Goal: Task Accomplishment & Management: Complete application form

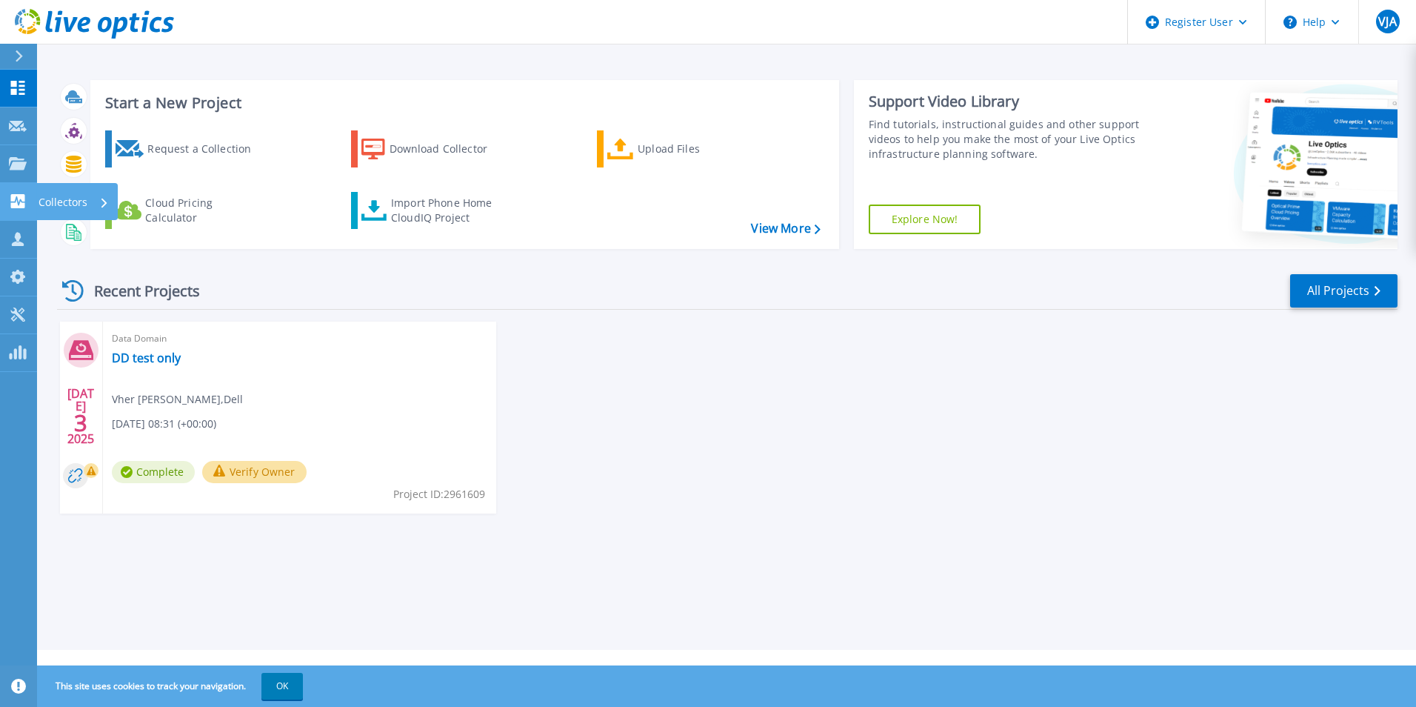
click at [16, 187] on link "Collectors Collectors" at bounding box center [18, 202] width 37 height 38
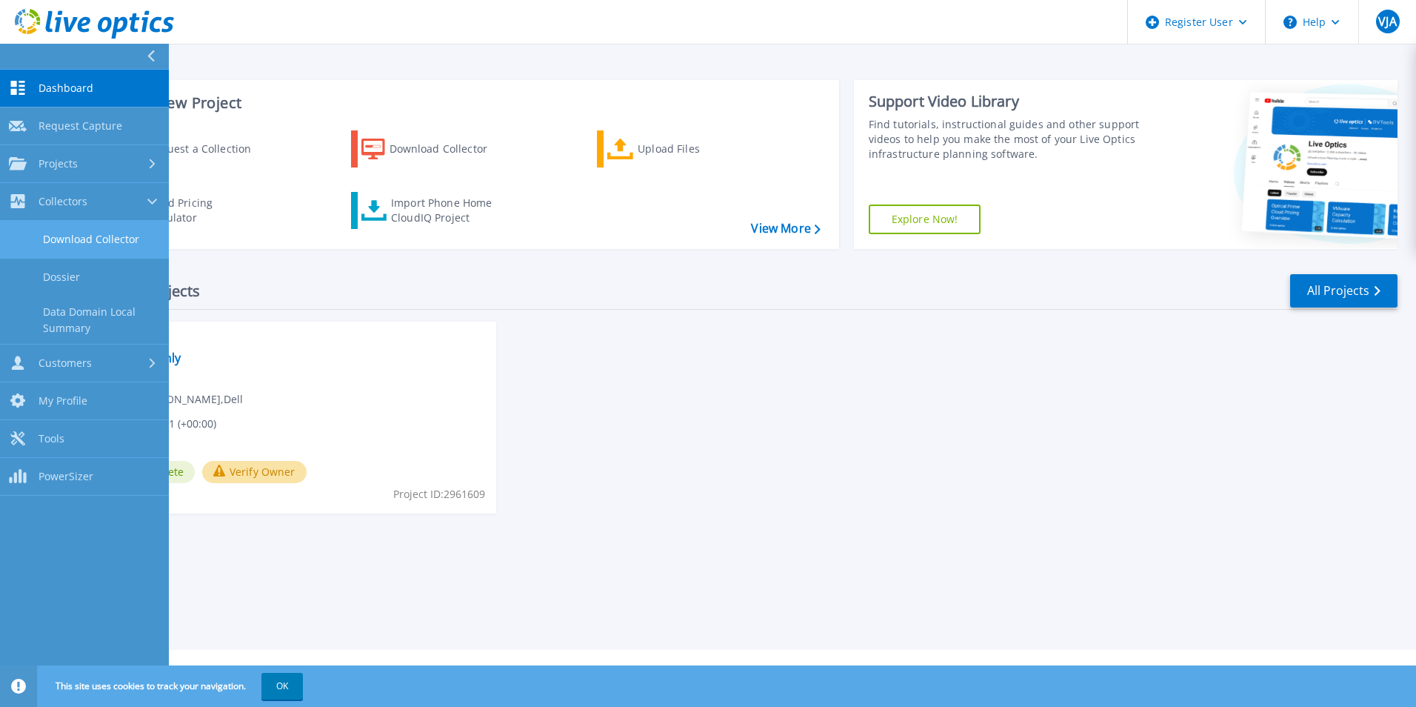
click at [46, 239] on link "Download Collector" at bounding box center [84, 240] width 169 height 38
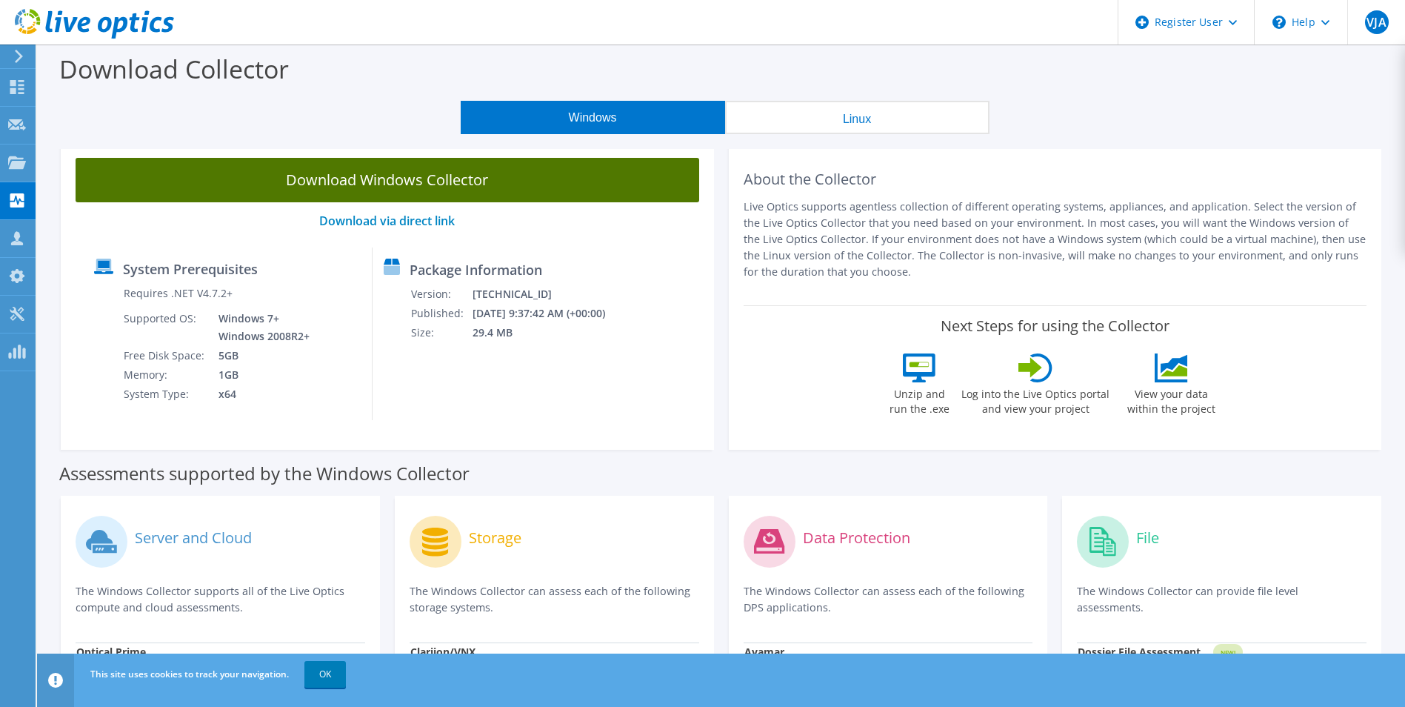
click at [531, 183] on link "Download Windows Collector" at bounding box center [388, 180] width 624 height 44
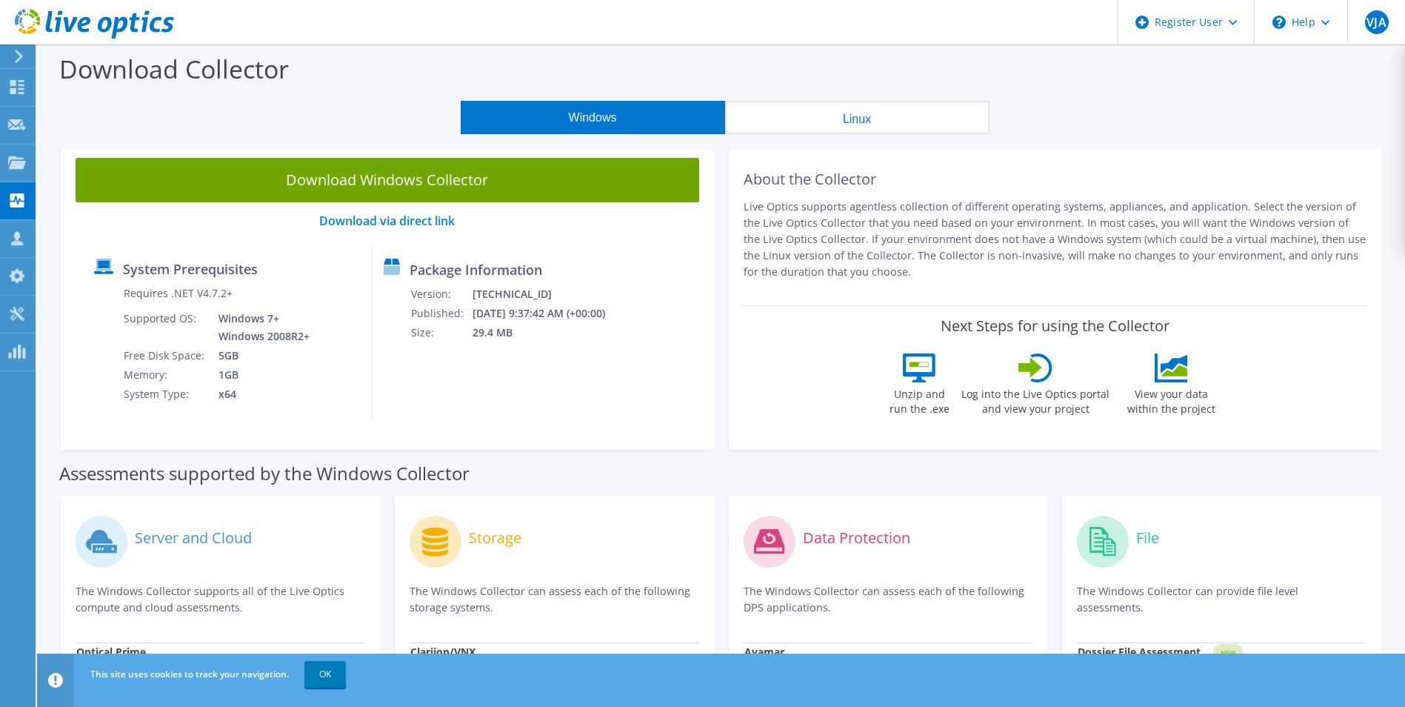
click at [1292, 284] on div "About the Collector Live Optics supports agentless collection of different oper…" at bounding box center [1056, 224] width 624 height 133
click at [41, 83] on div "Dashboard" at bounding box center [70, 87] width 70 height 37
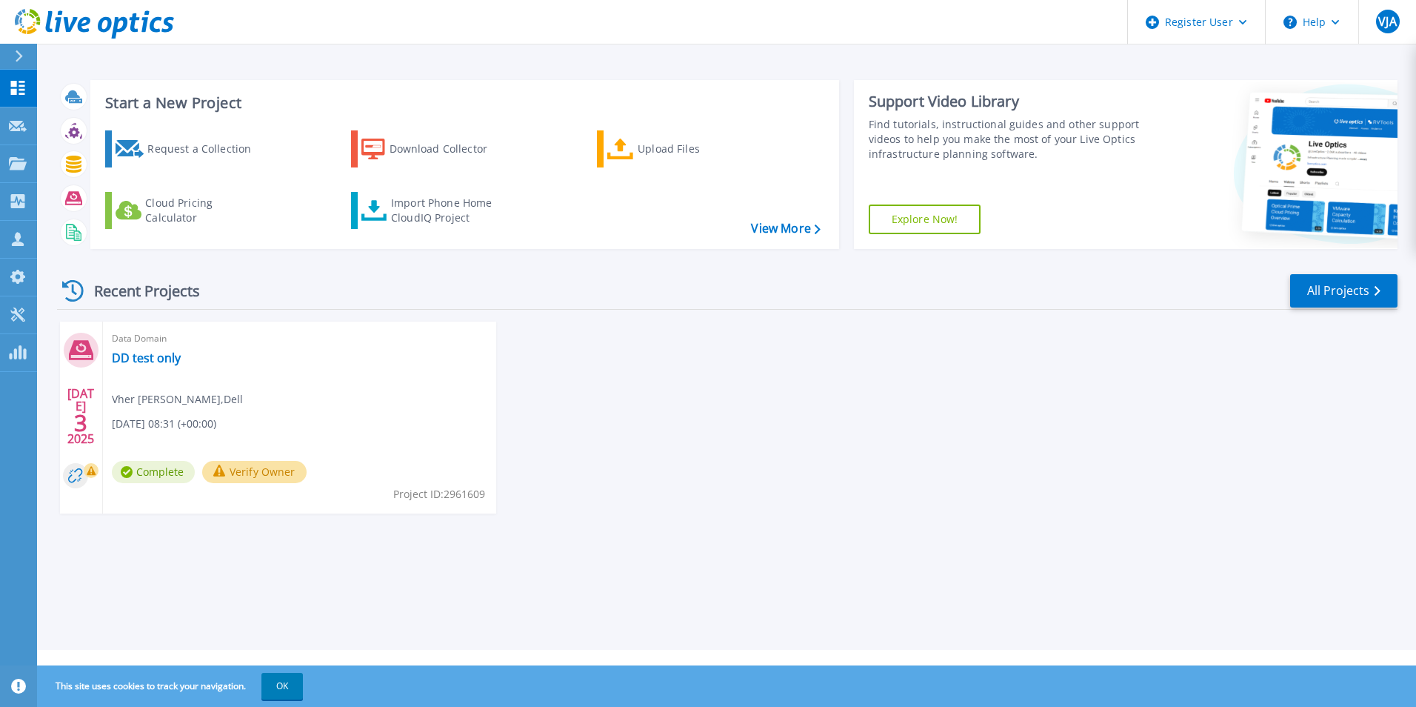
click at [907, 612] on div "Start a New Project Request a Collection Download Collector Upload Files Cloud …" at bounding box center [726, 325] width 1379 height 650
click at [235, 146] on div "Request a Collection" at bounding box center [206, 149] width 119 height 30
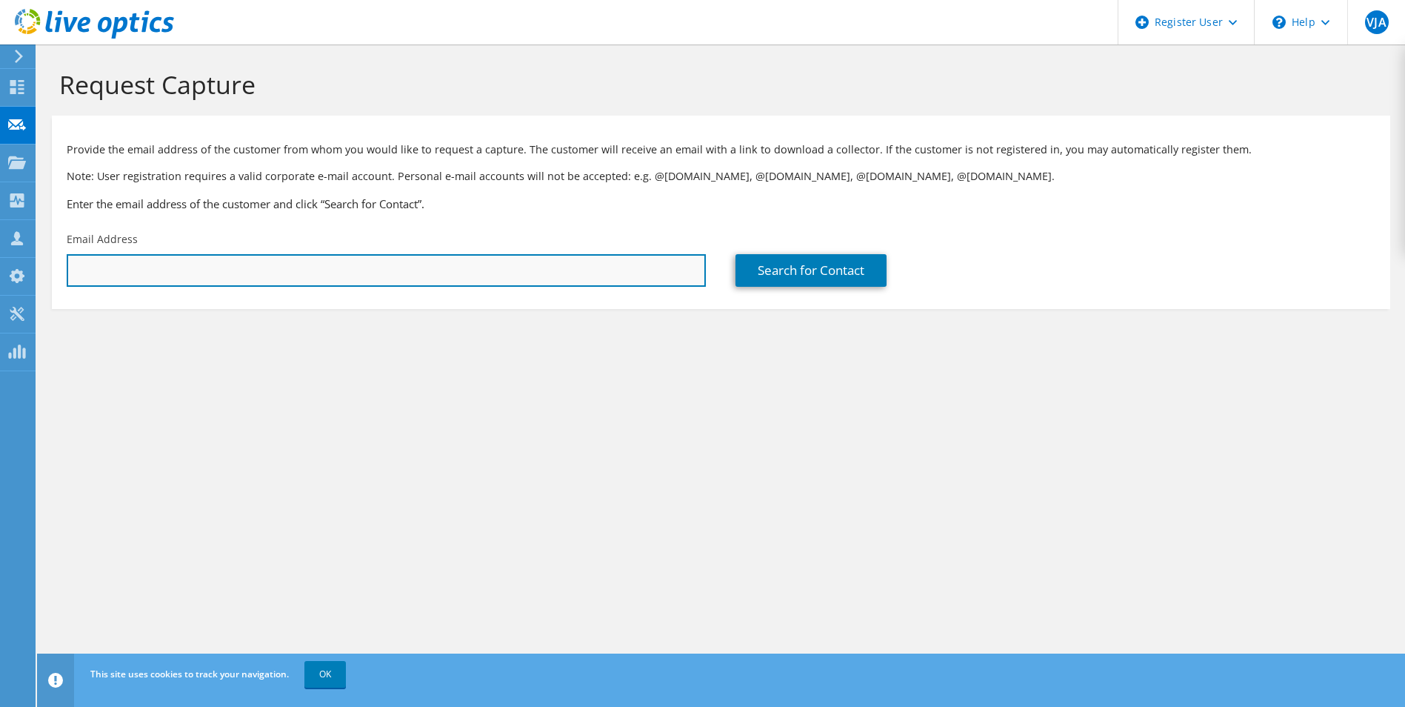
click at [615, 275] on input "text" at bounding box center [386, 270] width 639 height 33
type input "[EMAIL_ADDRESS][DOMAIN_NAME]"
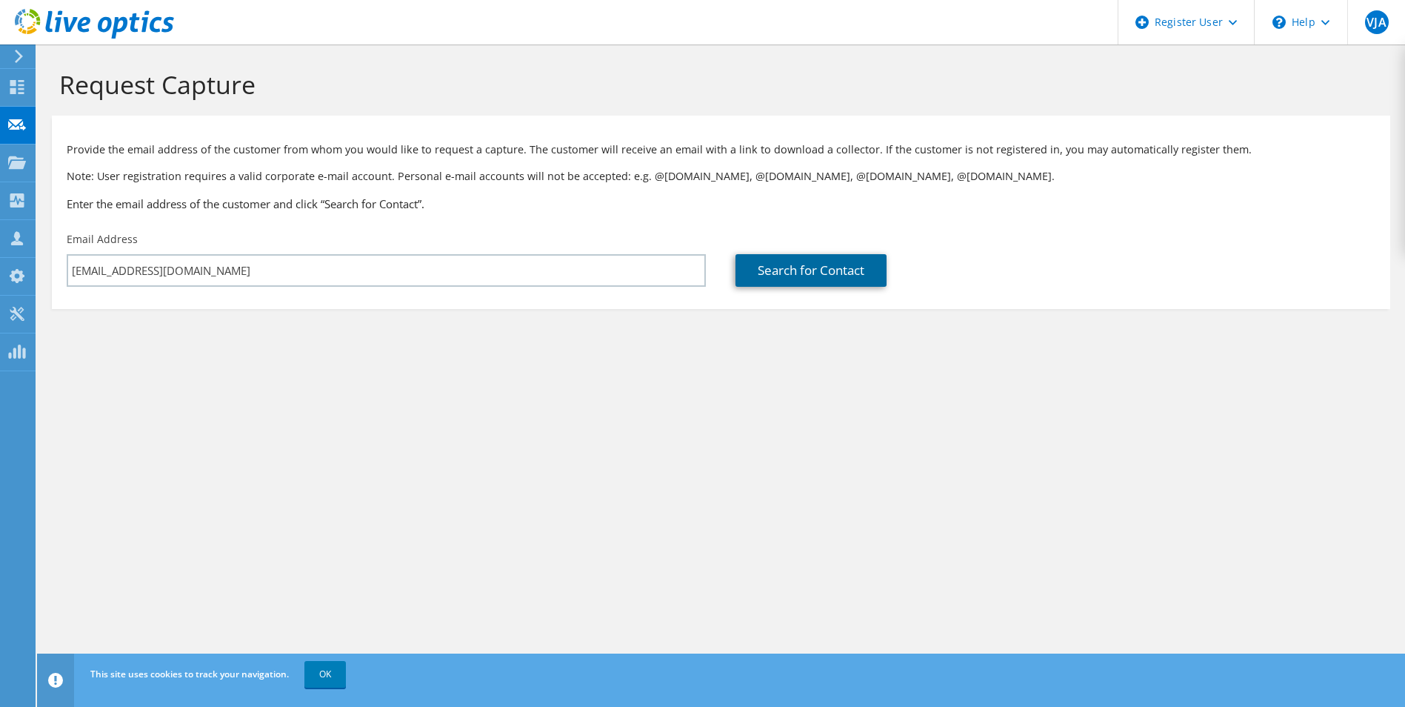
click at [801, 263] on link "Search for Contact" at bounding box center [810, 270] width 151 height 33
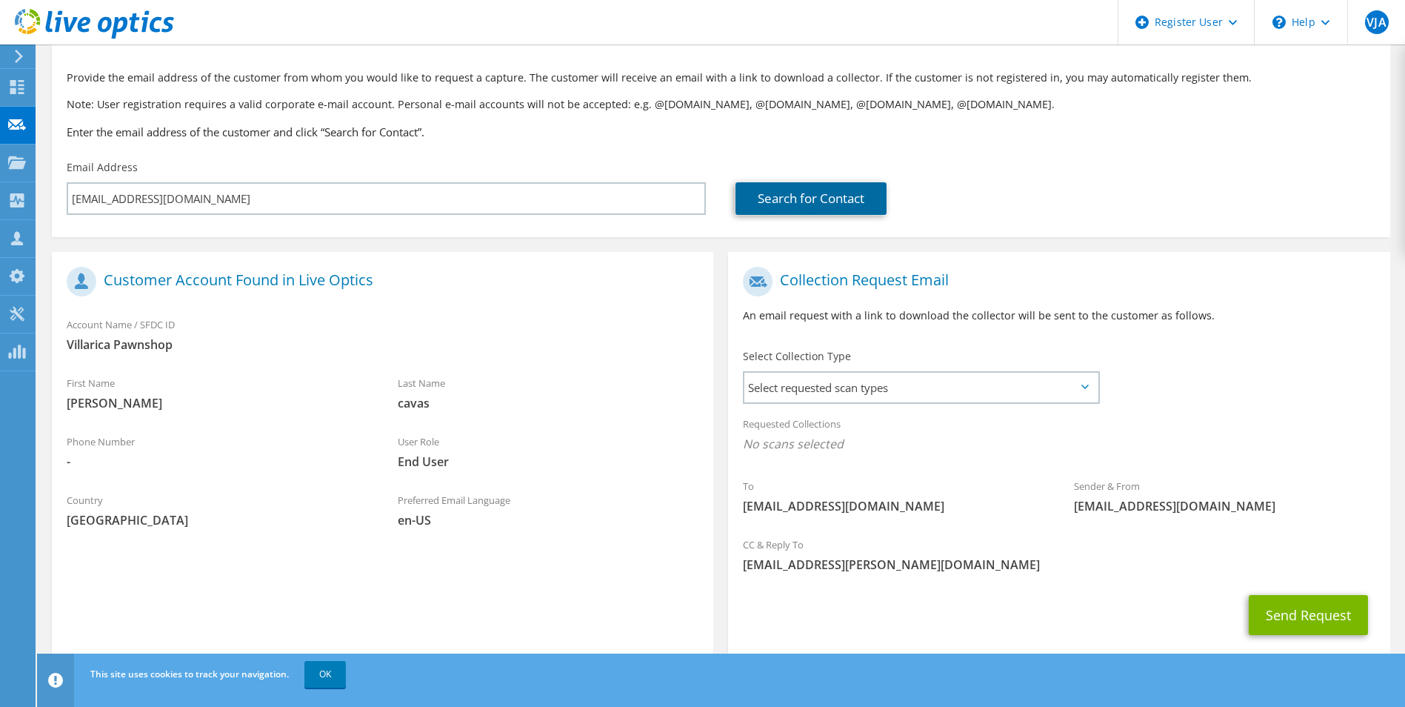
scroll to position [104, 0]
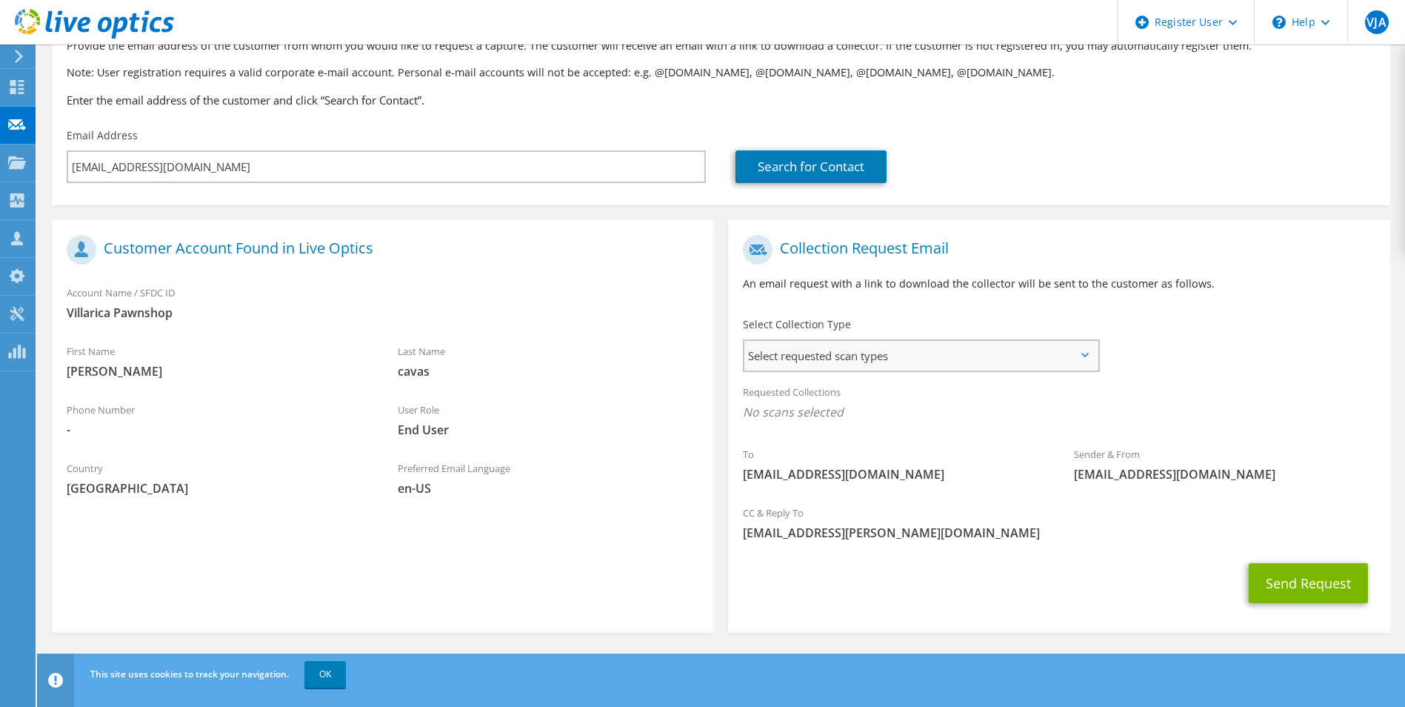
click at [810, 349] on span "Select requested scan types" at bounding box center [920, 356] width 353 height 30
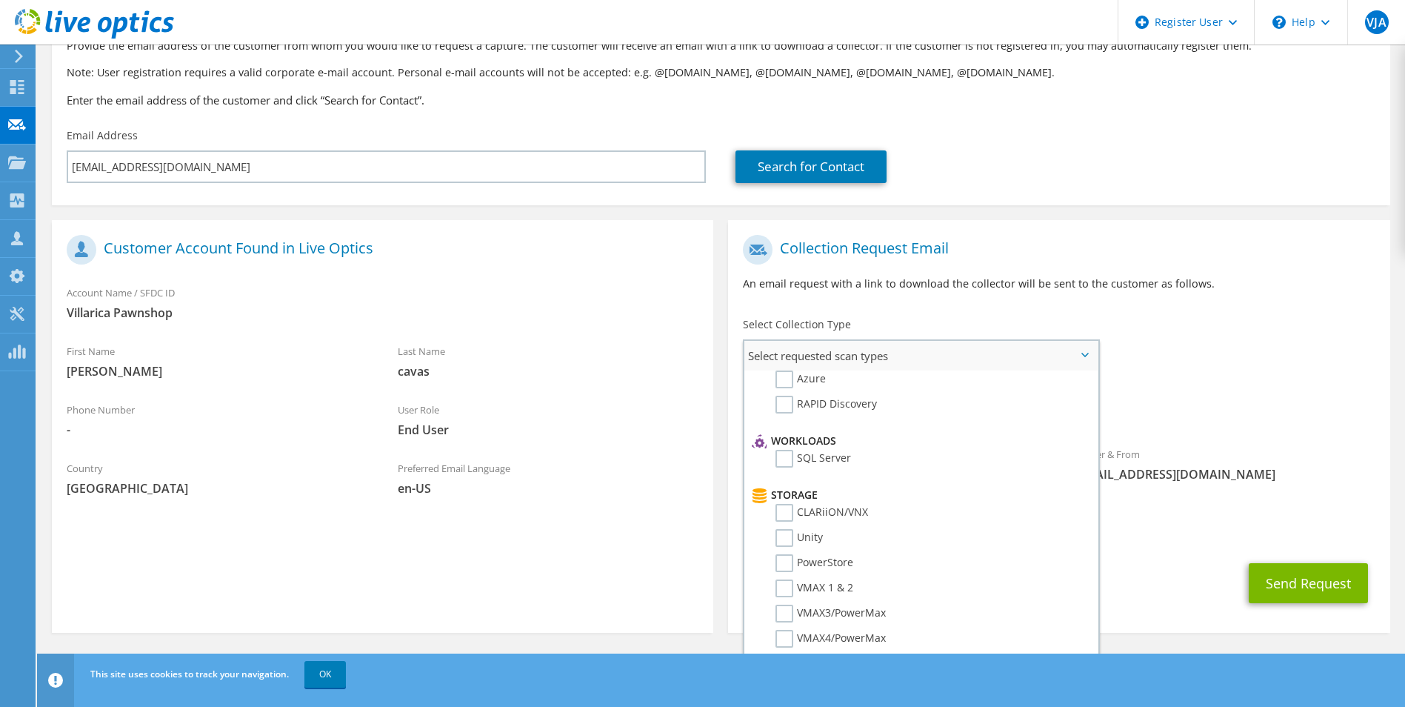
scroll to position [148, 0]
click at [819, 540] on label "Unity" at bounding box center [798, 537] width 47 height 18
click at [0, 0] on input "Unity" at bounding box center [0, 0] width 0 height 0
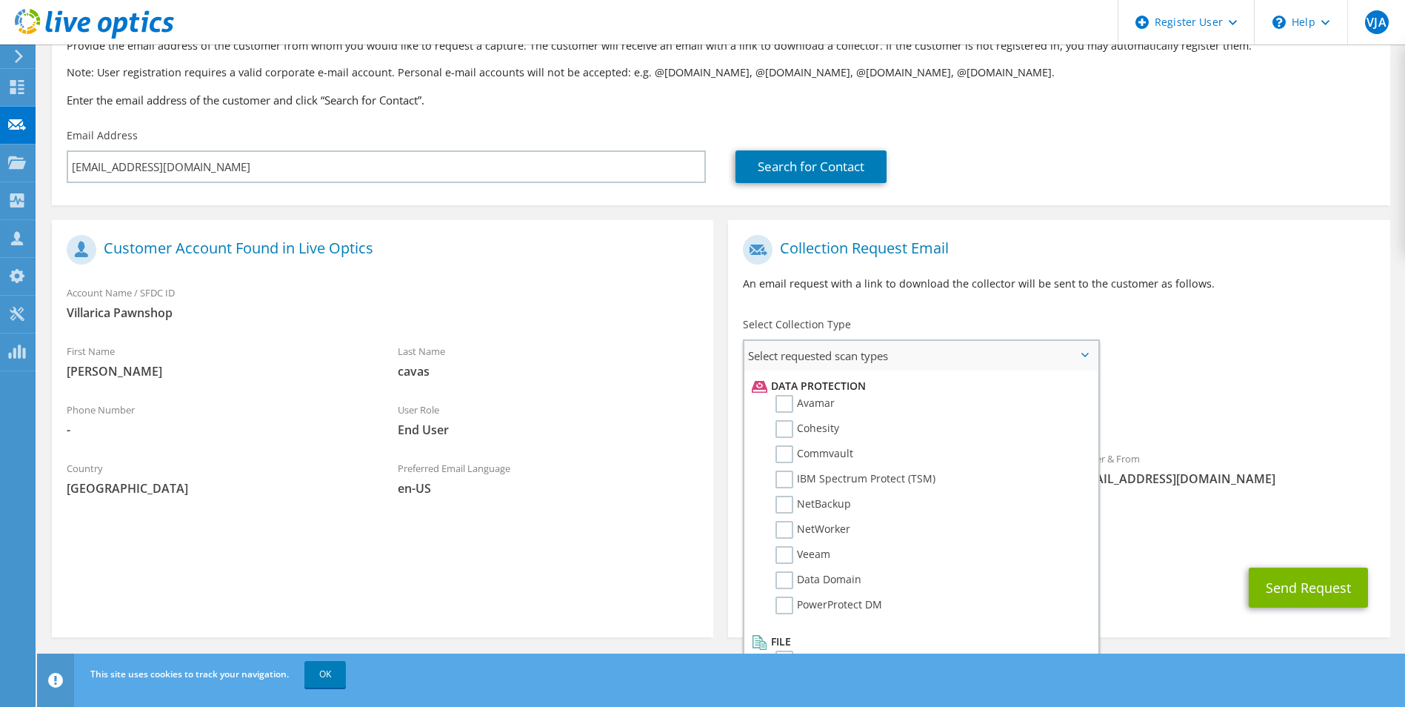
scroll to position [654, 0]
click at [839, 559] on label "Data Domain" at bounding box center [818, 564] width 86 height 18
click at [0, 0] on input "Data Domain" at bounding box center [0, 0] width 0 height 0
click at [792, 393] on label "Avamar" at bounding box center [804, 387] width 59 height 18
click at [0, 0] on input "Avamar" at bounding box center [0, 0] width 0 height 0
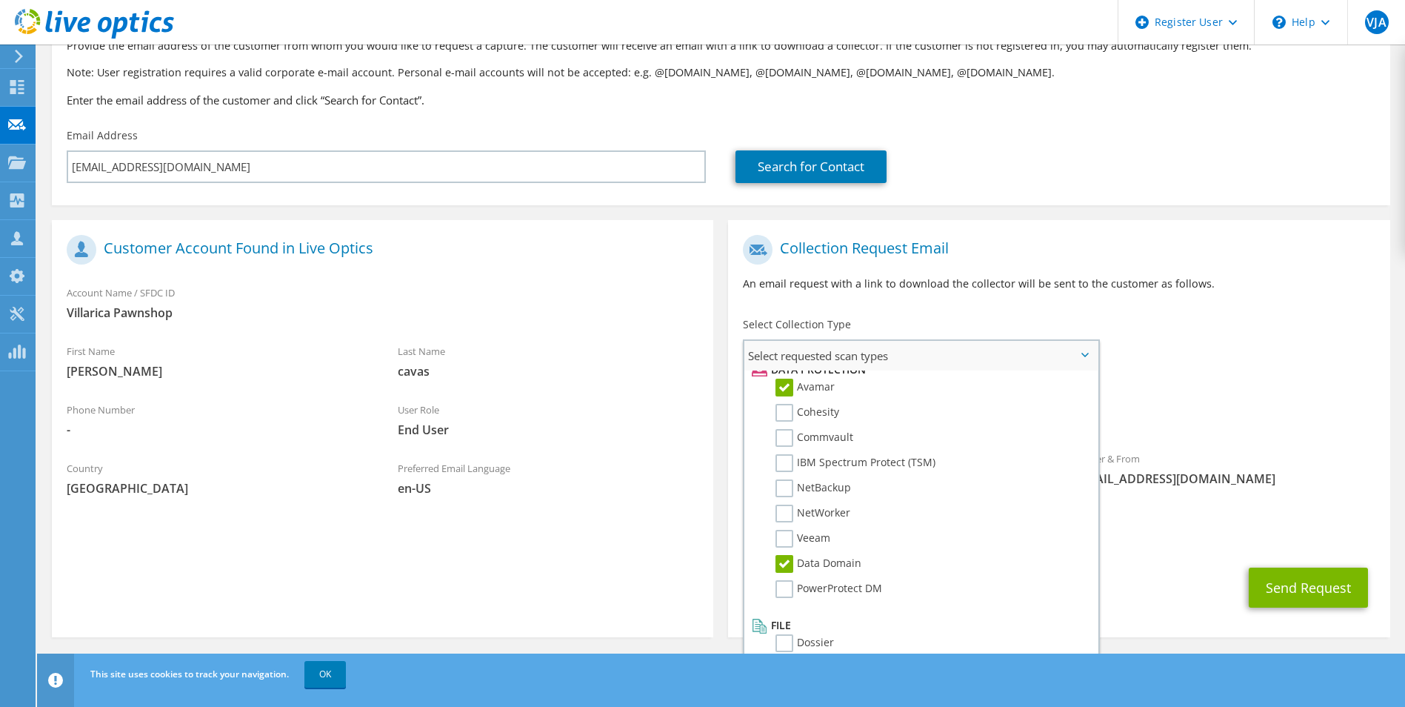
scroll to position [108, 0]
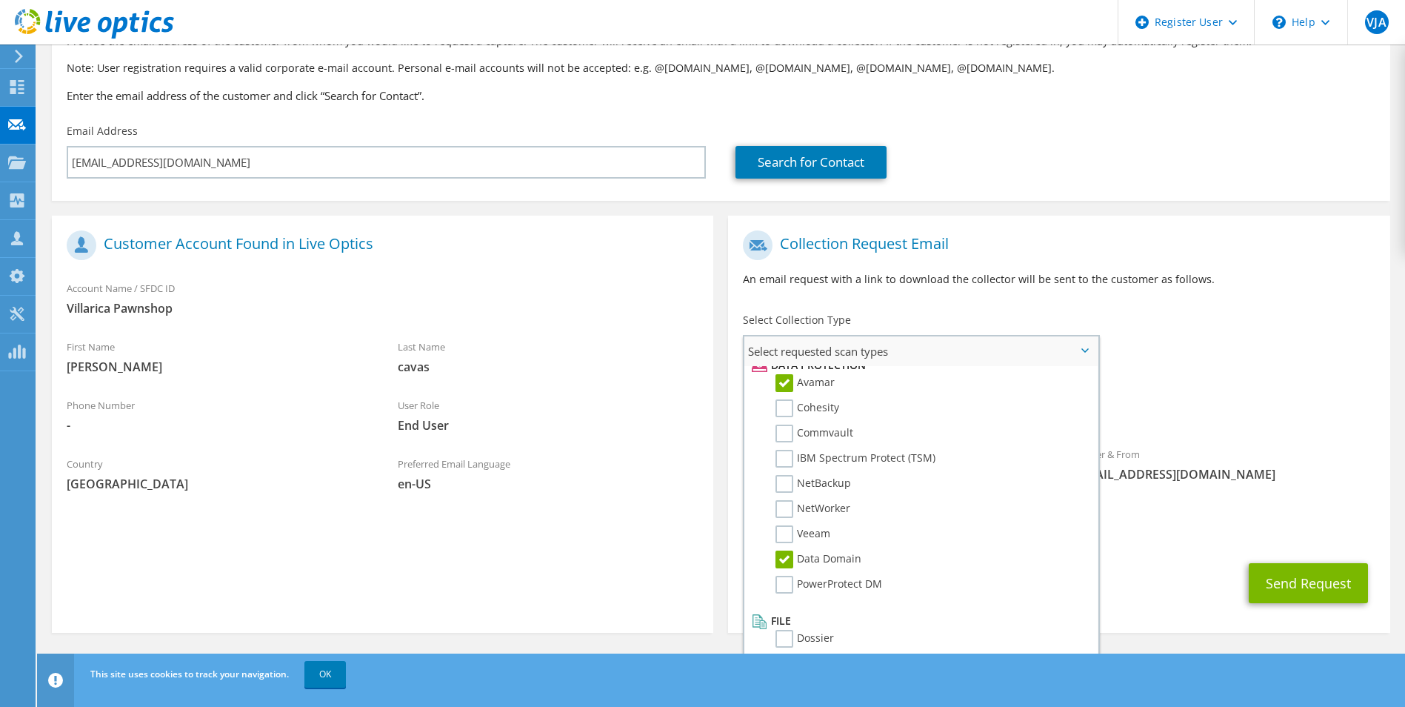
click at [838, 564] on label "Data Domain" at bounding box center [818, 559] width 86 height 18
click at [0, 0] on input "Data Domain" at bounding box center [0, 0] width 0 height 0
click at [841, 560] on label "Data Domain" at bounding box center [818, 559] width 86 height 18
click at [0, 0] on input "Data Domain" at bounding box center [0, 0] width 0 height 0
click at [824, 391] on label "Avamar" at bounding box center [804, 383] width 59 height 18
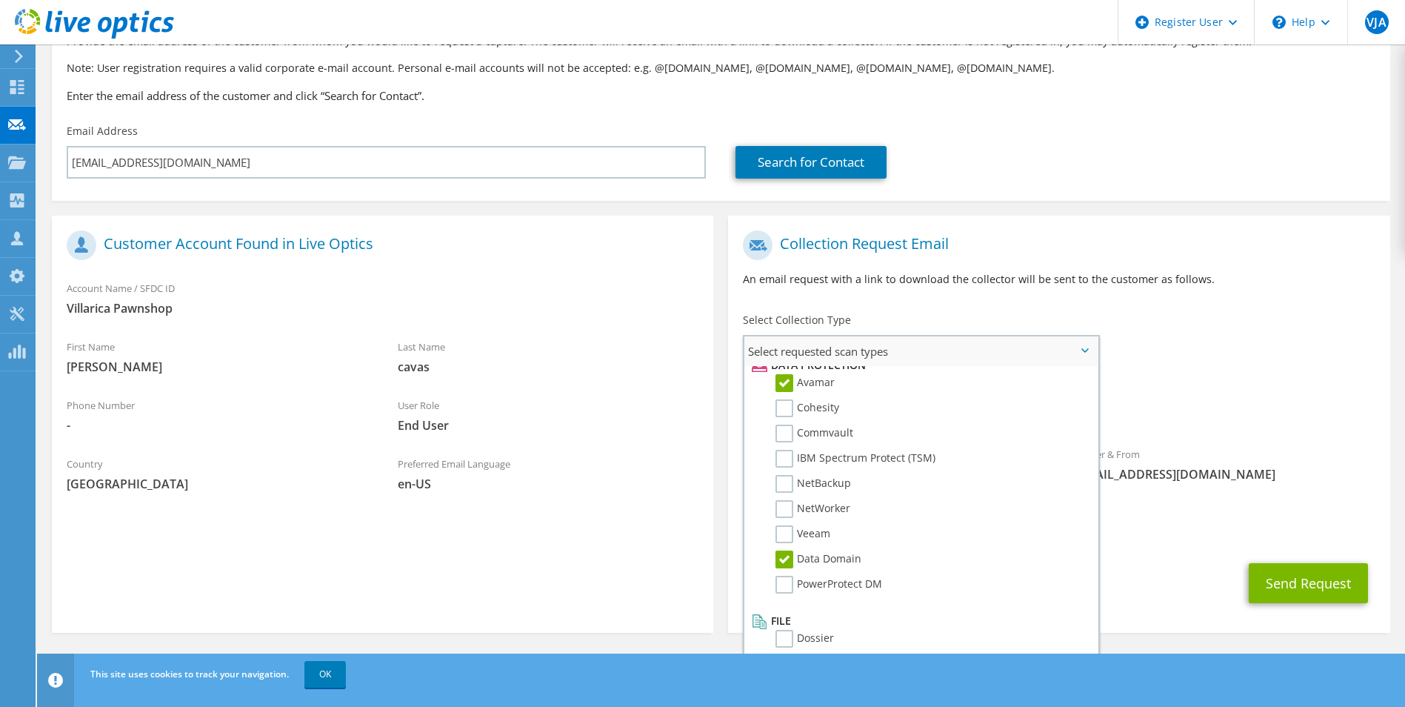
click at [0, 0] on input "Avamar" at bounding box center [0, 0] width 0 height 0
click at [19, 203] on use at bounding box center [17, 200] width 14 height 14
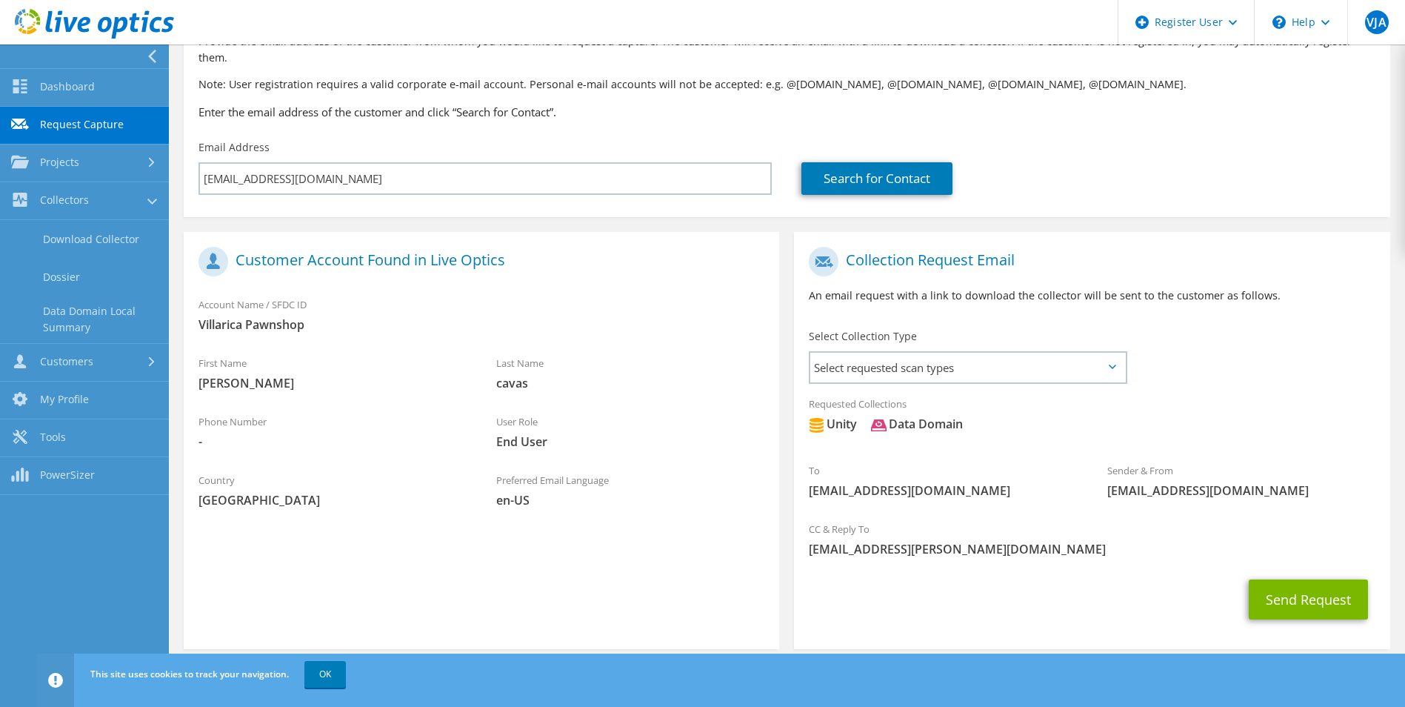
click at [204, 595] on section "Customer Account Found in Live Optics Account Name / SFDC ID Villarica Pawnshop…" at bounding box center [481, 440] width 595 height 417
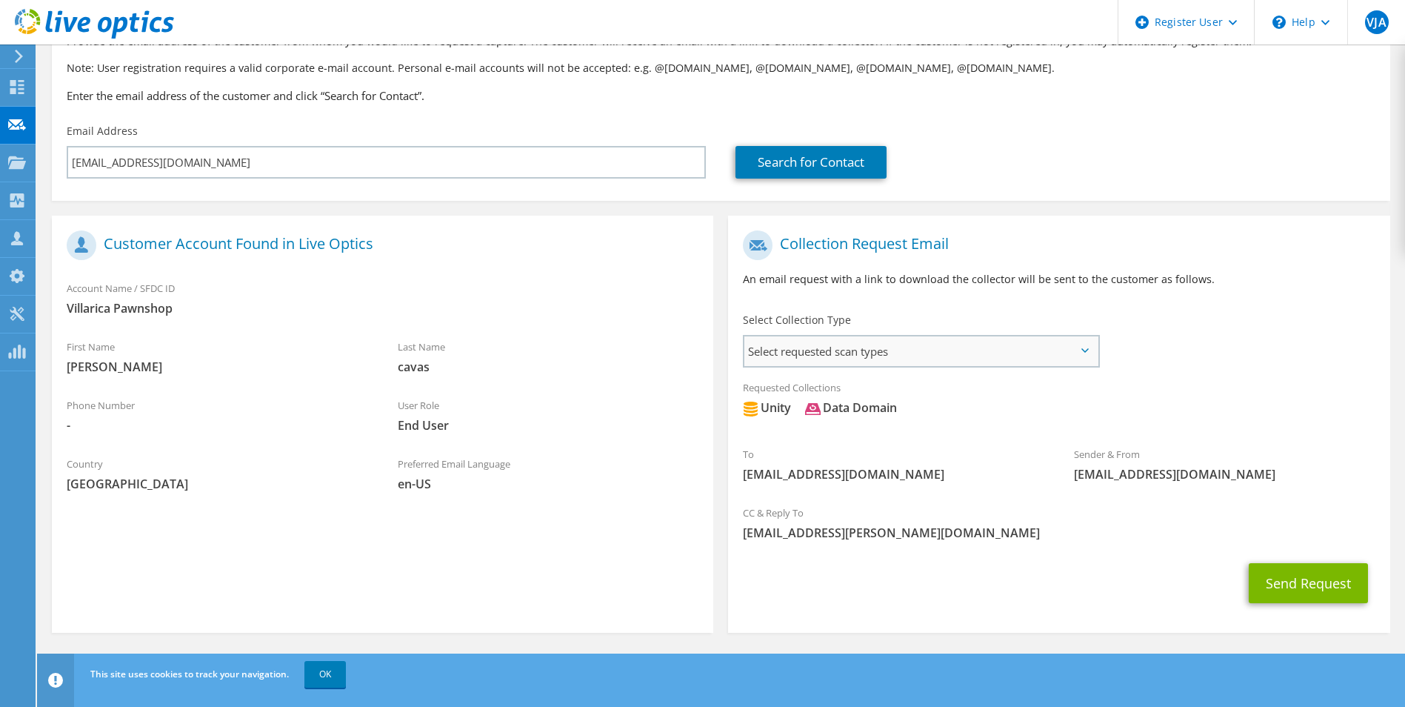
click at [901, 355] on span "Select requested scan types" at bounding box center [920, 351] width 353 height 30
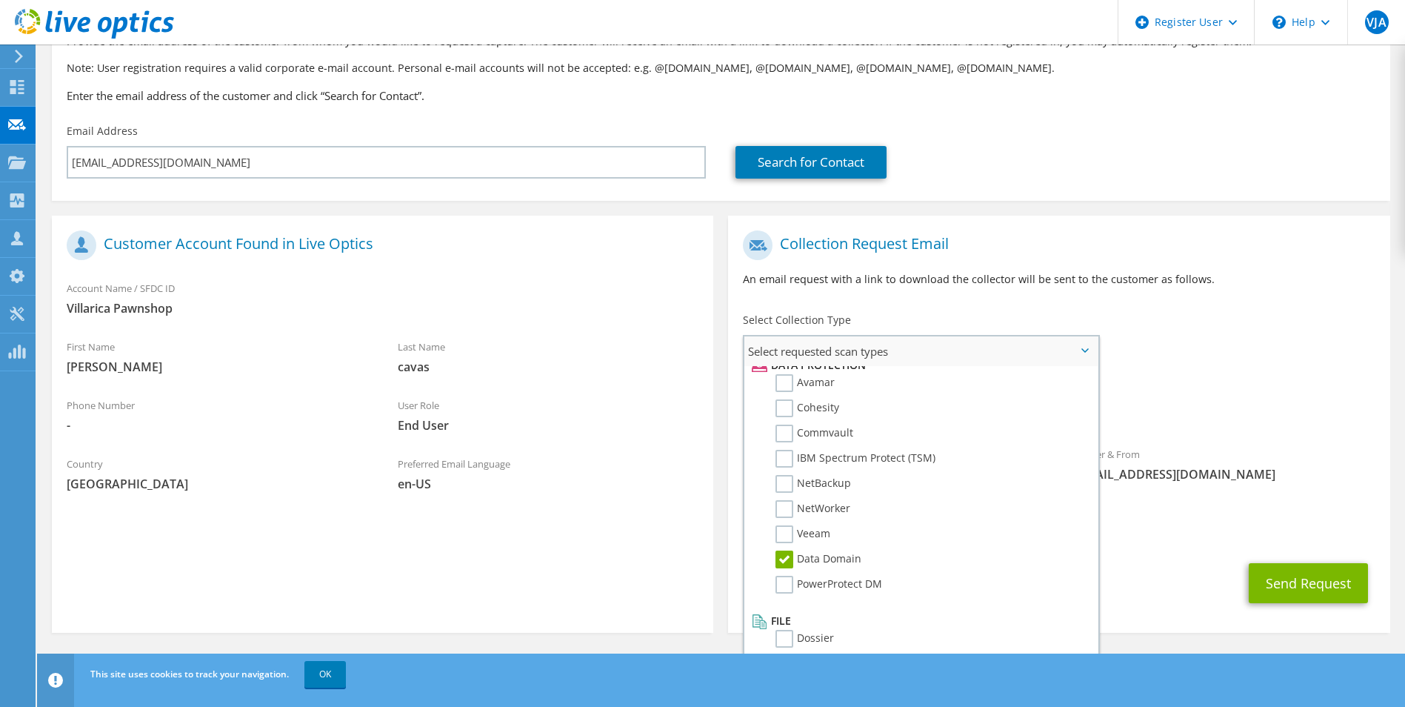
click at [901, 355] on span "Select requested scan types" at bounding box center [920, 351] width 353 height 30
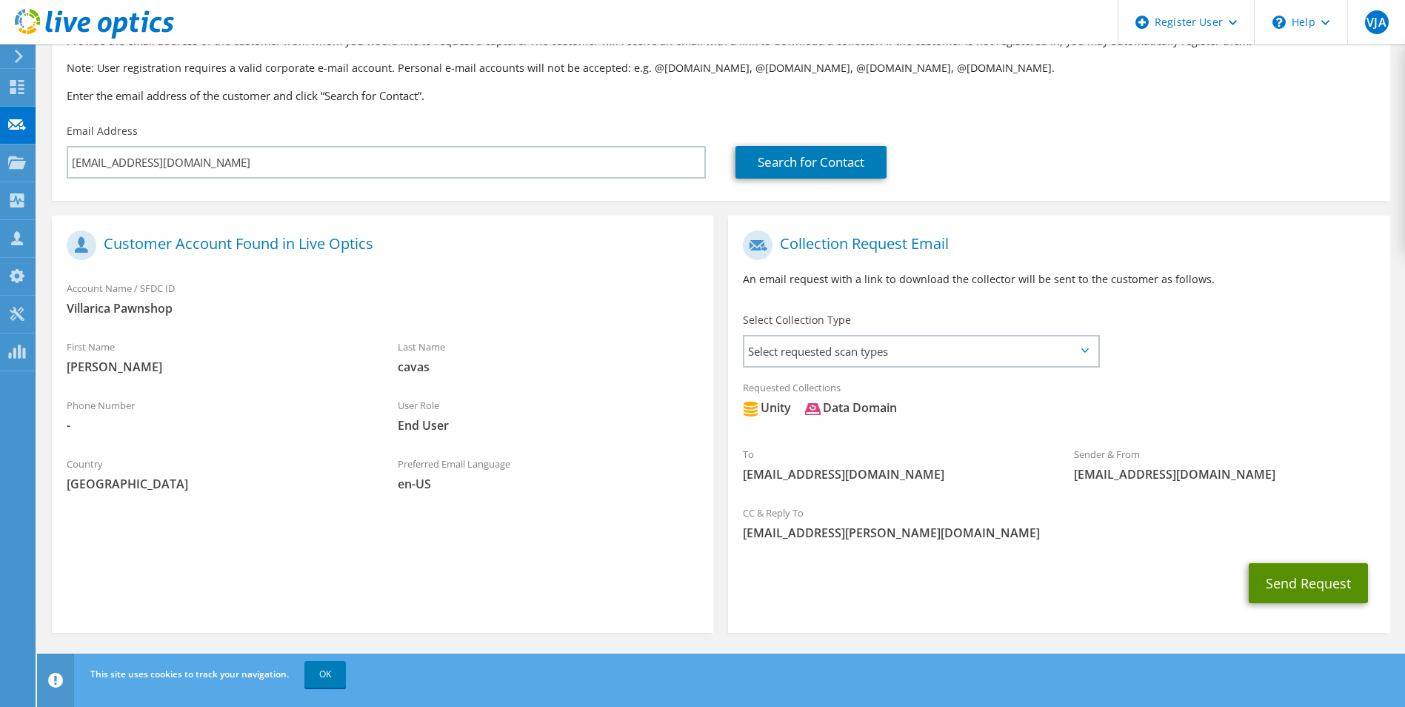
click at [1305, 584] on button "Send Request" at bounding box center [1308, 583] width 119 height 40
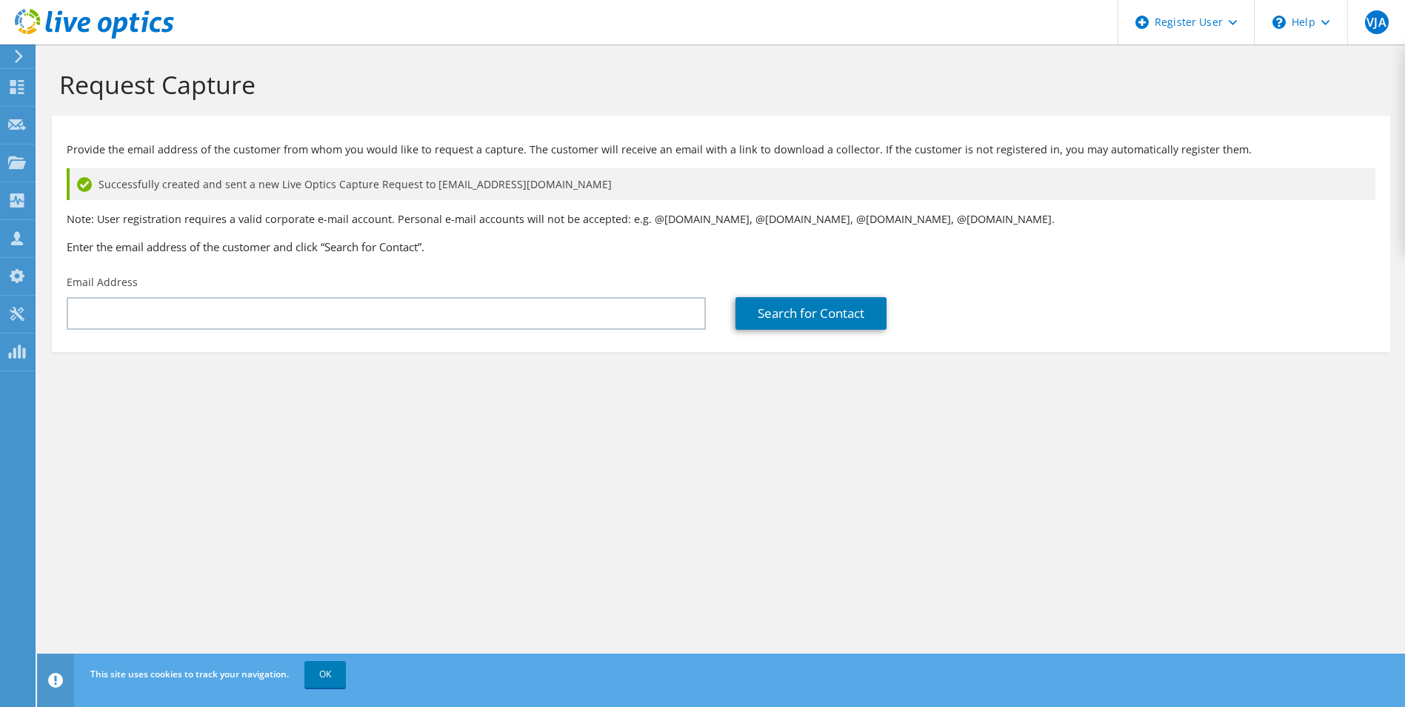
click at [19, 52] on icon at bounding box center [18, 56] width 11 height 13
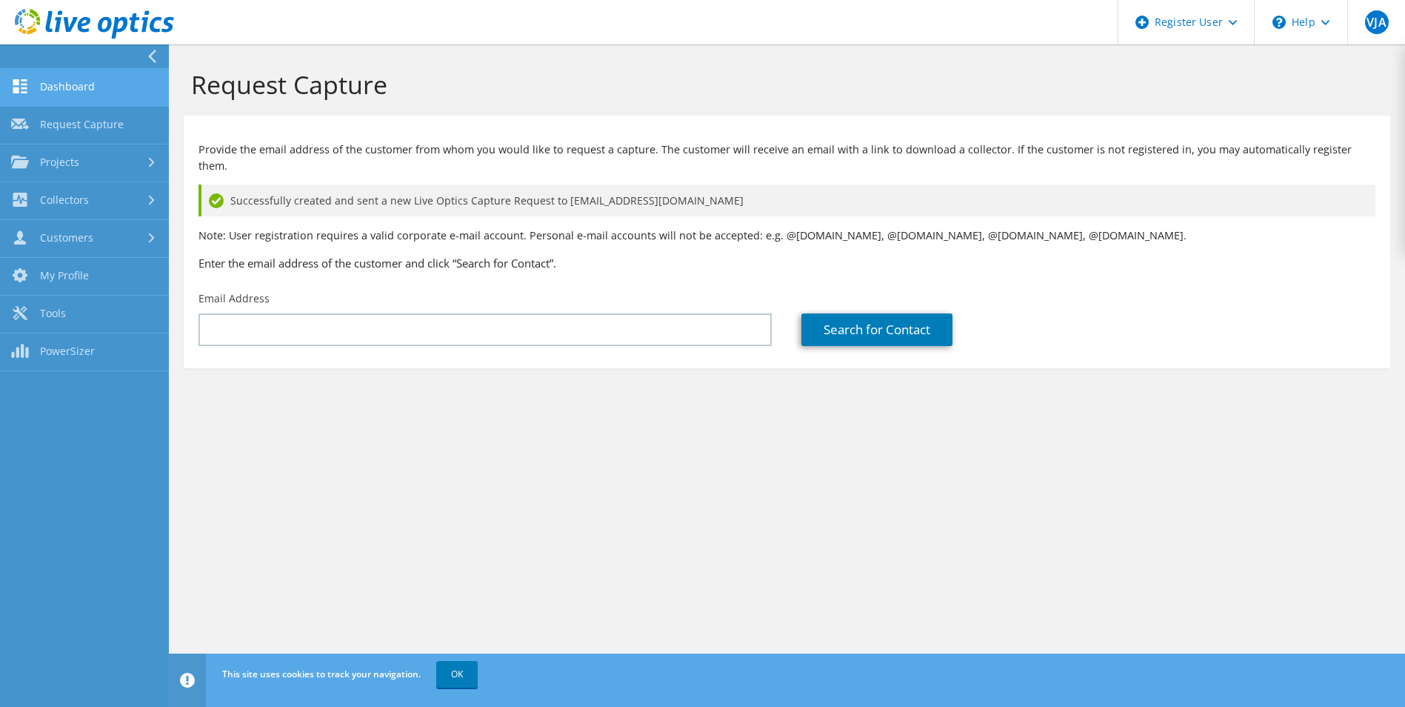
click at [67, 83] on link "Dashboard" at bounding box center [84, 88] width 169 height 38
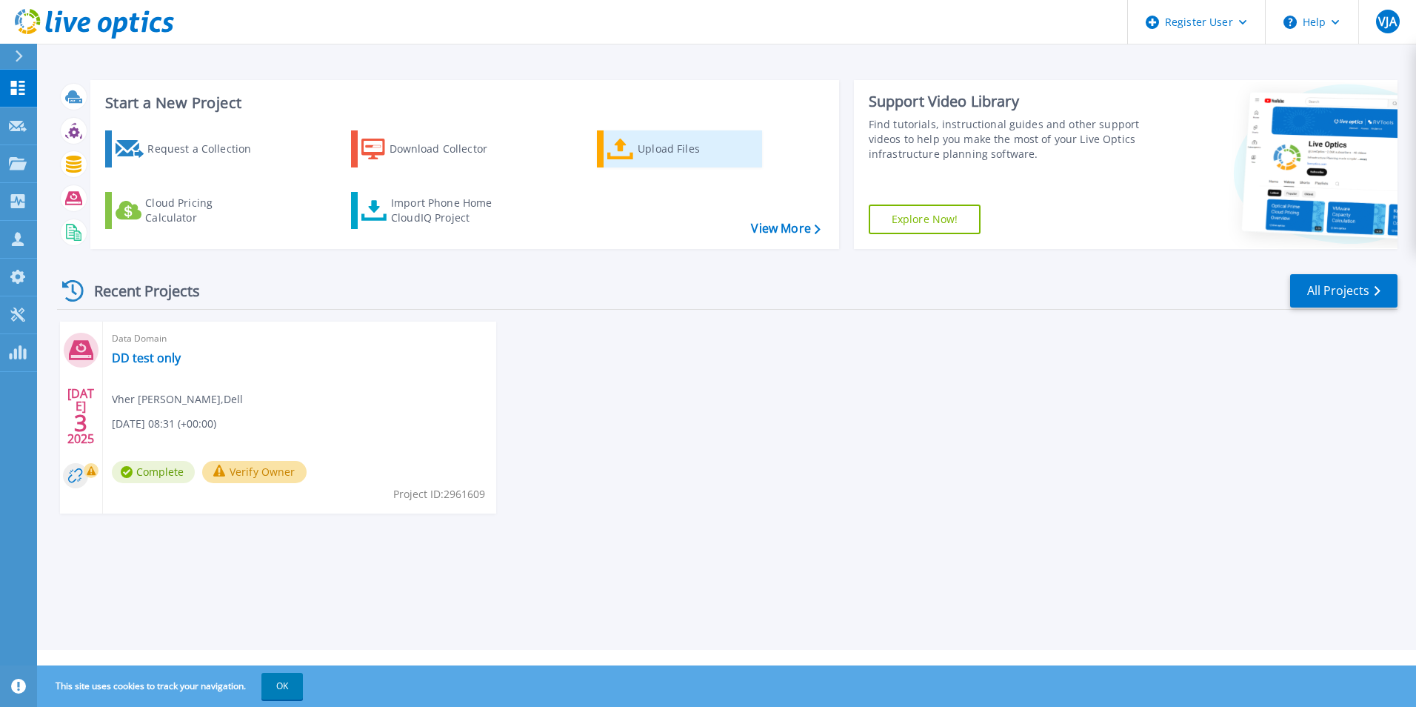
click at [668, 152] on div "Upload Files" at bounding box center [697, 149] width 119 height 30
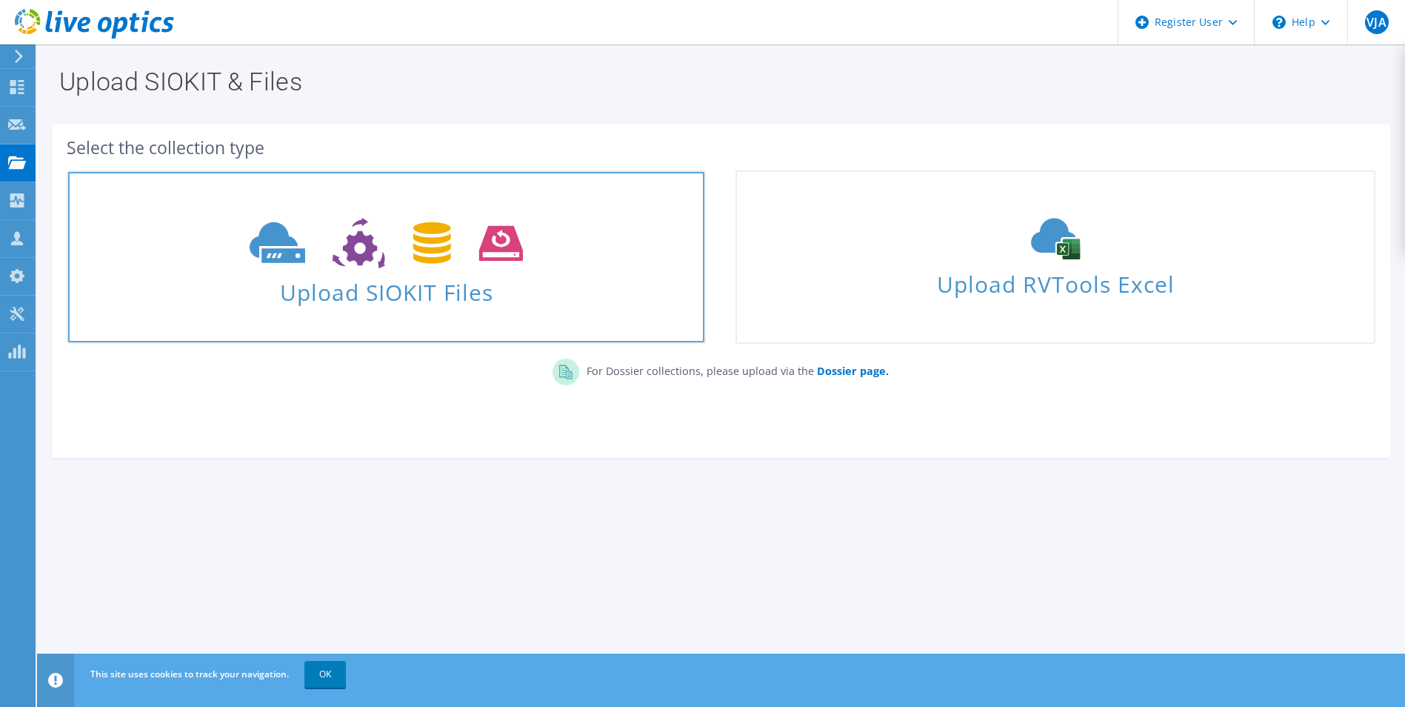
click at [503, 253] on icon at bounding box center [386, 243] width 273 height 51
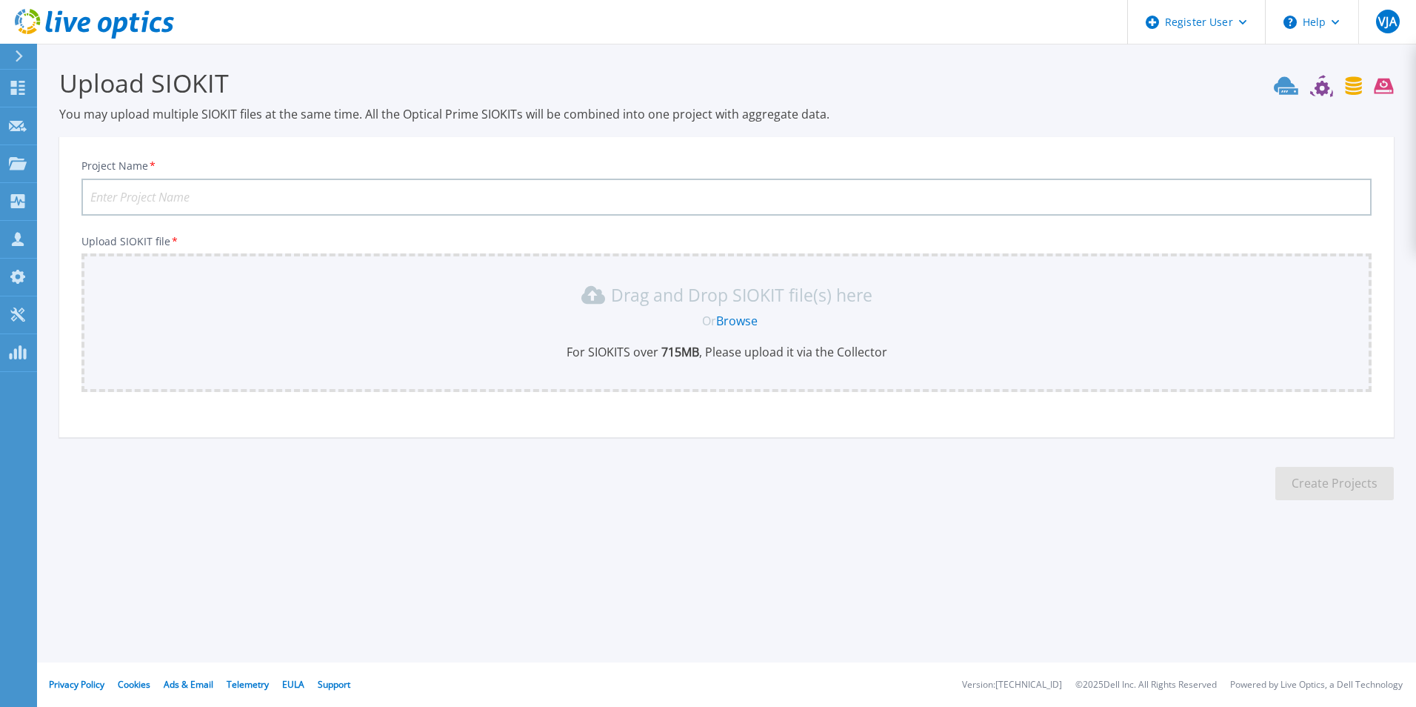
click at [481, 193] on input "Project Name *" at bounding box center [726, 196] width 1290 height 37
click at [261, 203] on input "Unity" at bounding box center [726, 196] width 1290 height 37
type input "Unity Villarica"
click at [735, 321] on link "Browse" at bounding box center [736, 321] width 41 height 16
click at [704, 473] on section "Upload SIOKIT You may upload multiple SIOKIT files at the same time. All the Op…" at bounding box center [726, 289] width 1379 height 490
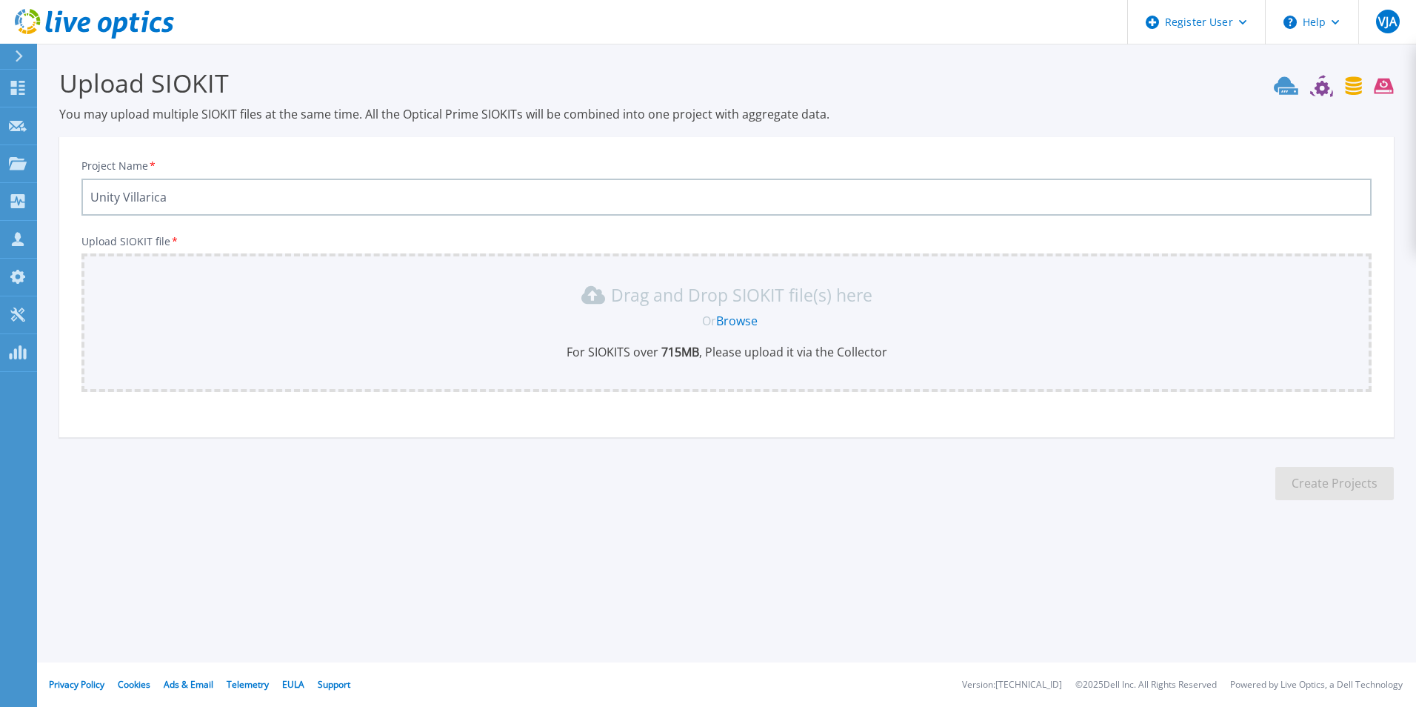
click at [864, 452] on section "Upload SIOKIT You may upload multiple SIOKIT files at the same time. All the Op…" at bounding box center [726, 289] width 1379 height 490
click at [272, 415] on div "Project Name * Unity Villarica Upload SIOKIT file * Drag and Drop SIOKIT file(s…" at bounding box center [726, 292] width 1335 height 290
click at [747, 322] on link "Browse" at bounding box center [736, 321] width 41 height 16
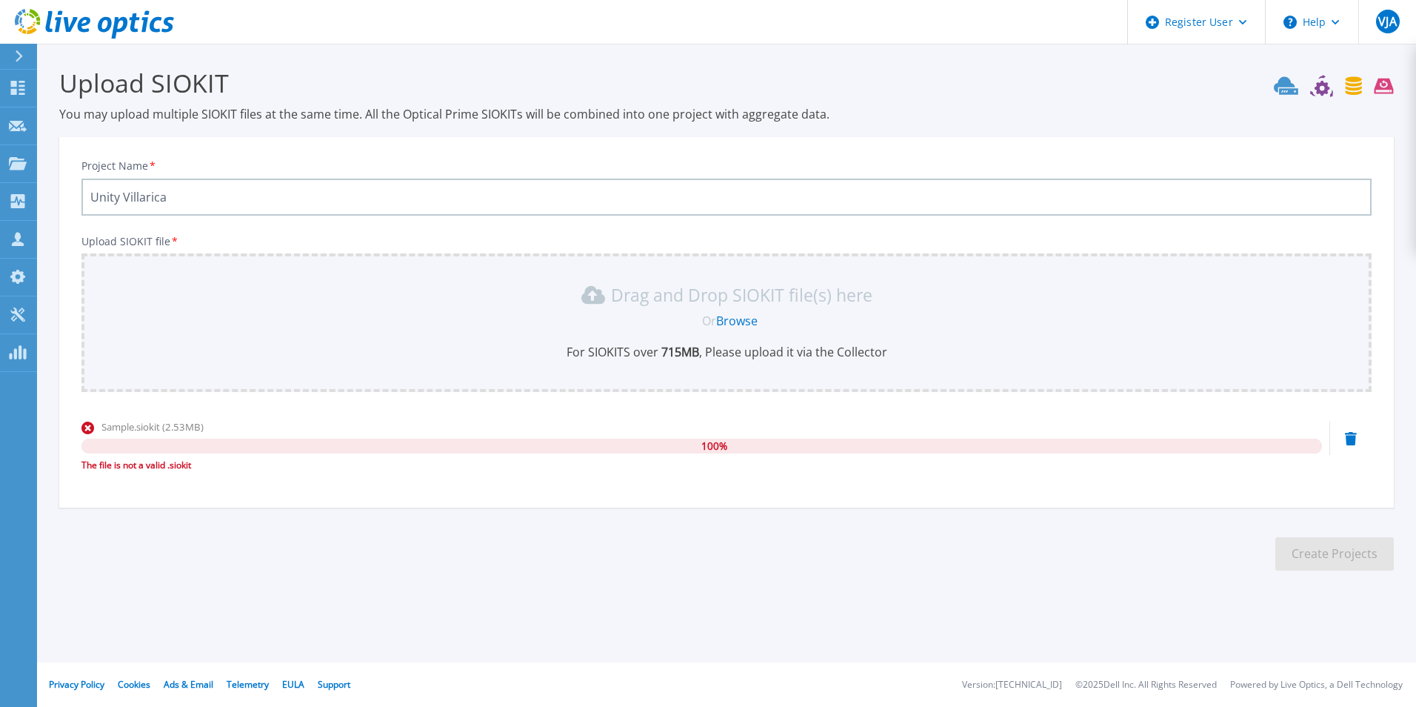
click at [1344, 435] on div "Sample.siokit (2.53MB) 100 % The file is not a valid .siokit" at bounding box center [726, 450] width 1290 height 63
click at [1346, 435] on icon at bounding box center [1351, 438] width 12 height 13
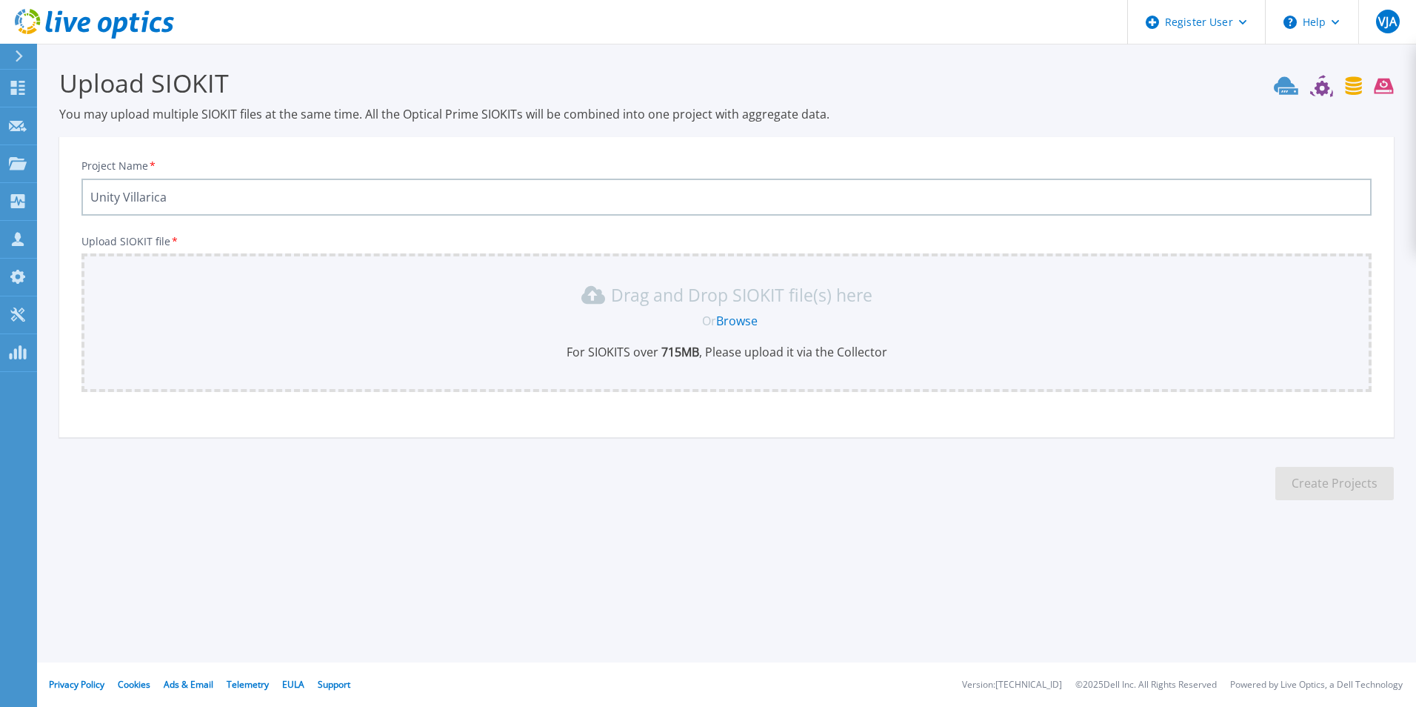
click at [784, 323] on div "Or Browse" at bounding box center [729, 321] width 1266 height 16
click at [754, 321] on link "Browse" at bounding box center [736, 321] width 41 height 16
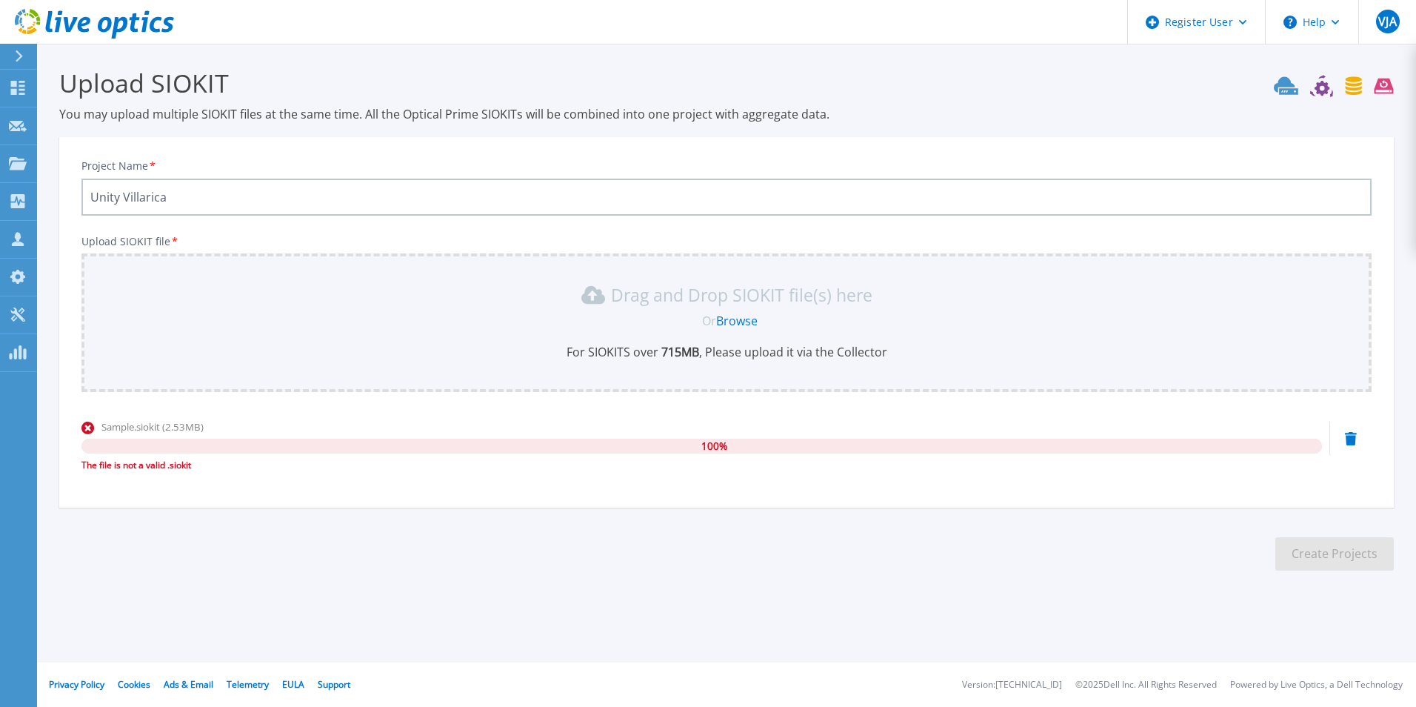
click at [1177, 152] on div "Project Name * Unity Villarica Upload SIOKIT file * Drag and Drop SIOKIT file(s…" at bounding box center [726, 327] width 1335 height 361
click at [21, 84] on icon at bounding box center [18, 88] width 18 height 14
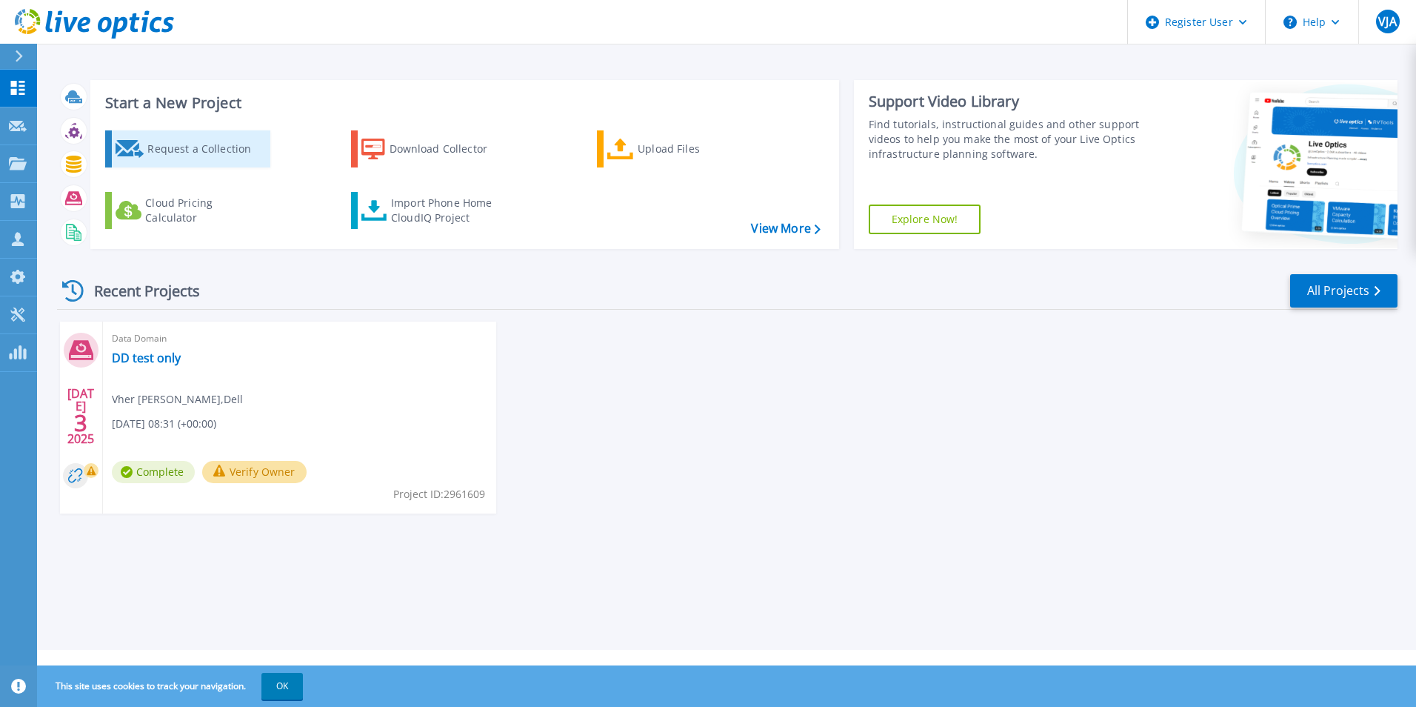
click at [199, 138] on div "Request a Collection" at bounding box center [206, 149] width 119 height 30
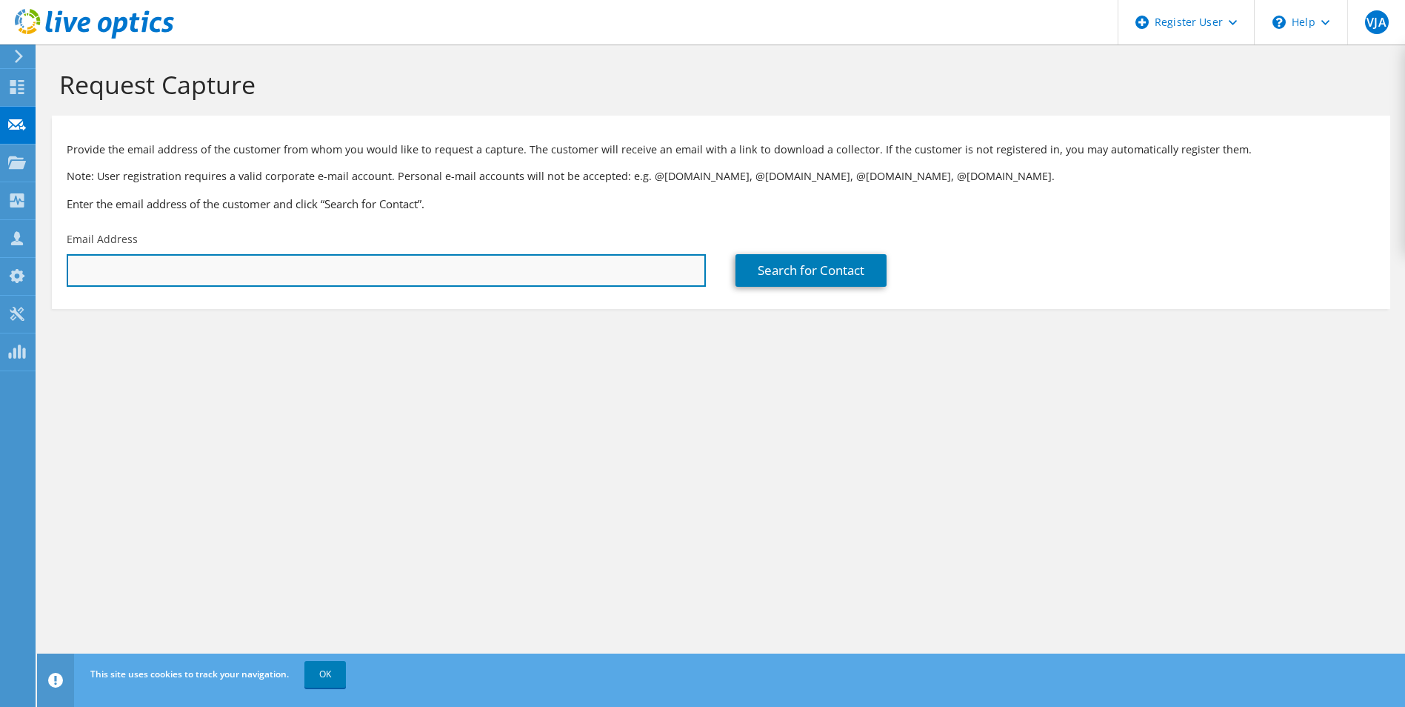
click at [290, 267] on input "text" at bounding box center [386, 270] width 639 height 33
type input "[EMAIL_ADDRESS][DOMAIN_NAME]"
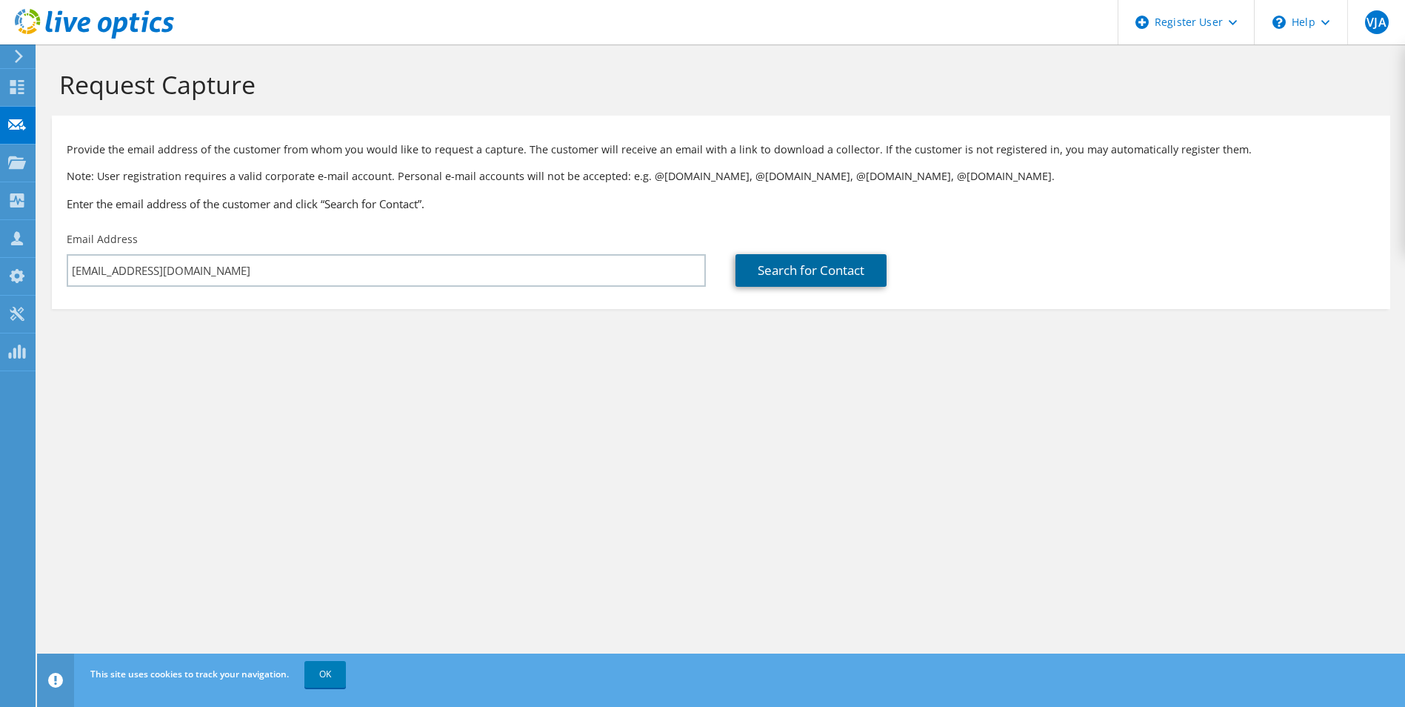
click at [771, 261] on link "Search for Contact" at bounding box center [810, 270] width 151 height 33
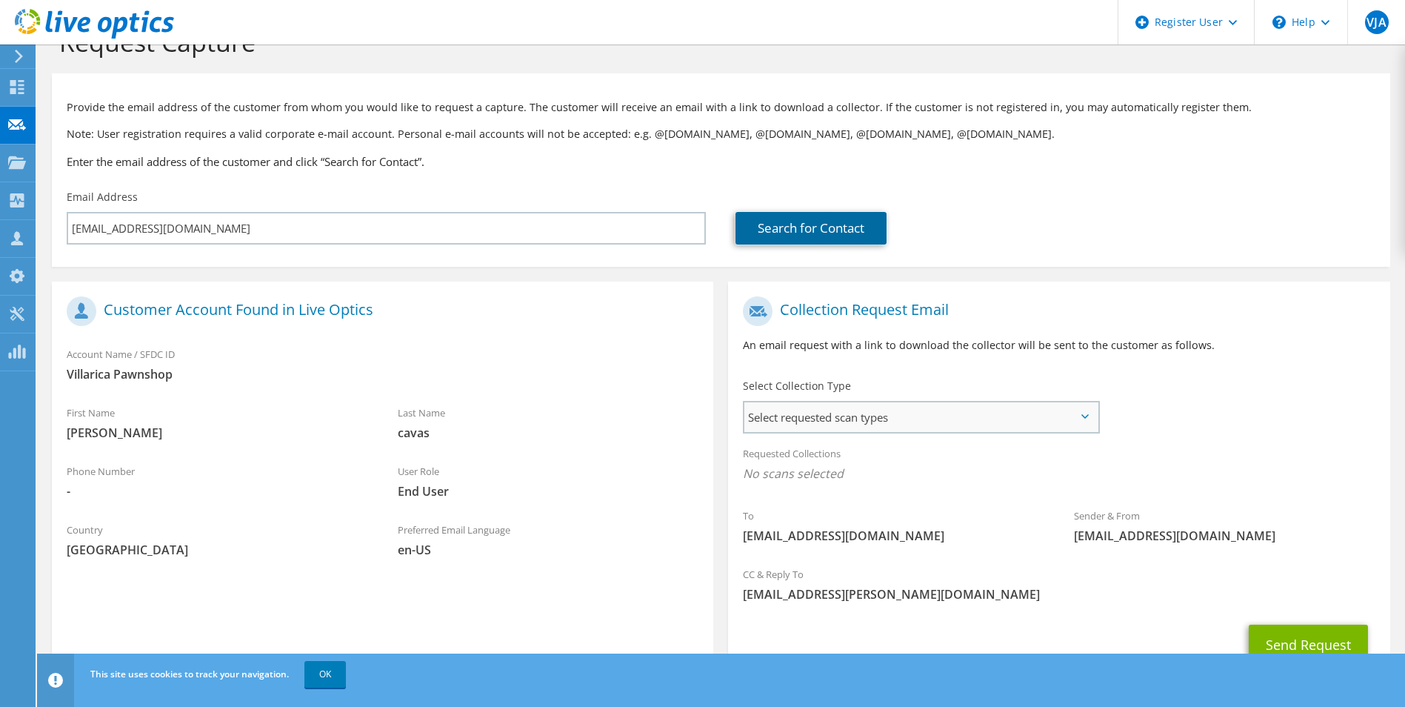
scroll to position [104, 0]
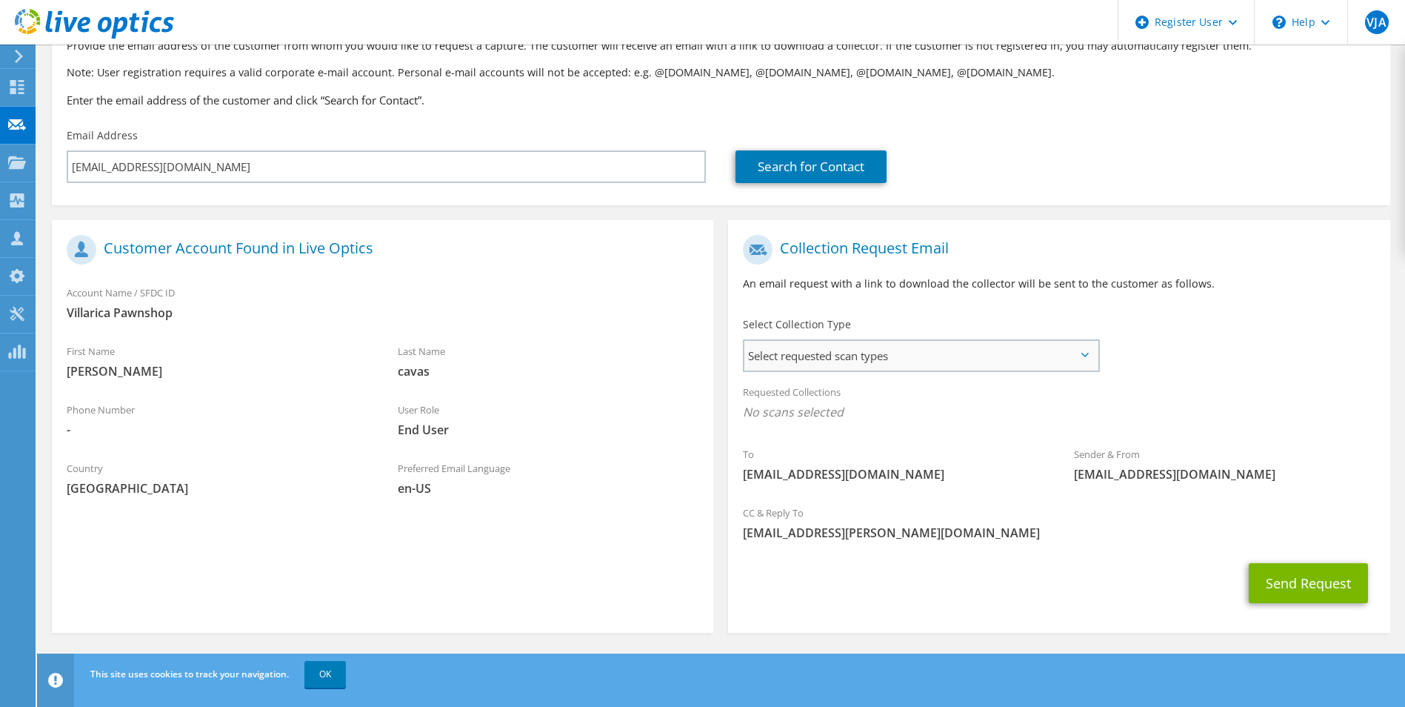
click at [904, 361] on span "Select requested scan types" at bounding box center [920, 356] width 353 height 30
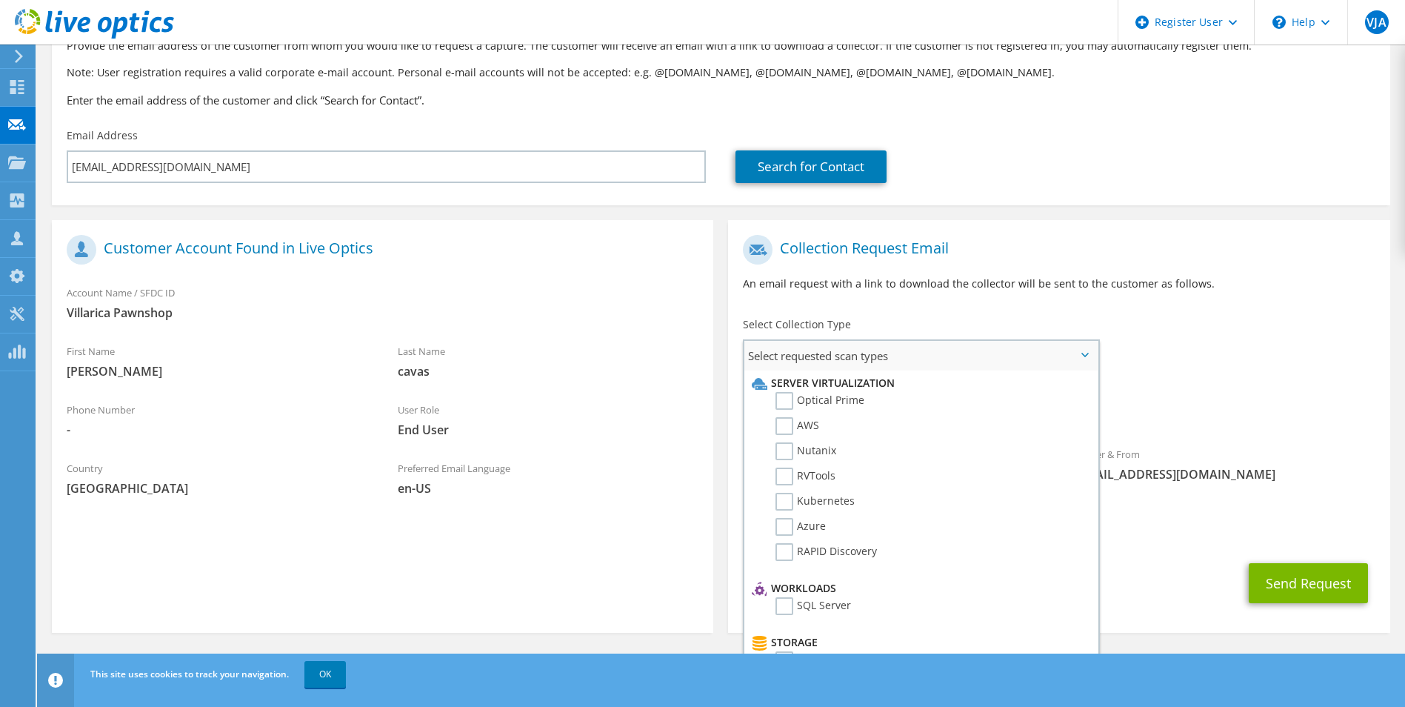
scroll to position [296, 0]
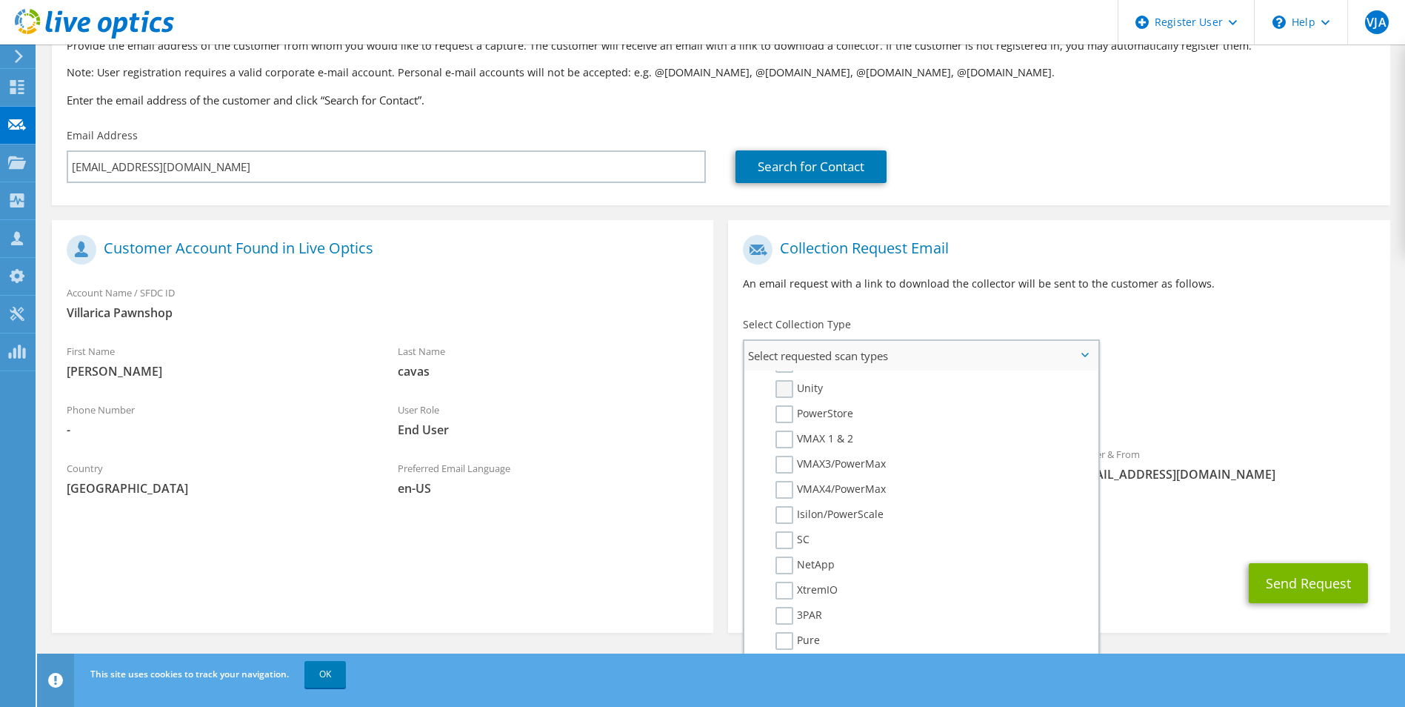
click at [809, 386] on label "Unity" at bounding box center [798, 389] width 47 height 18
click at [0, 0] on input "Unity" at bounding box center [0, 0] width 0 height 0
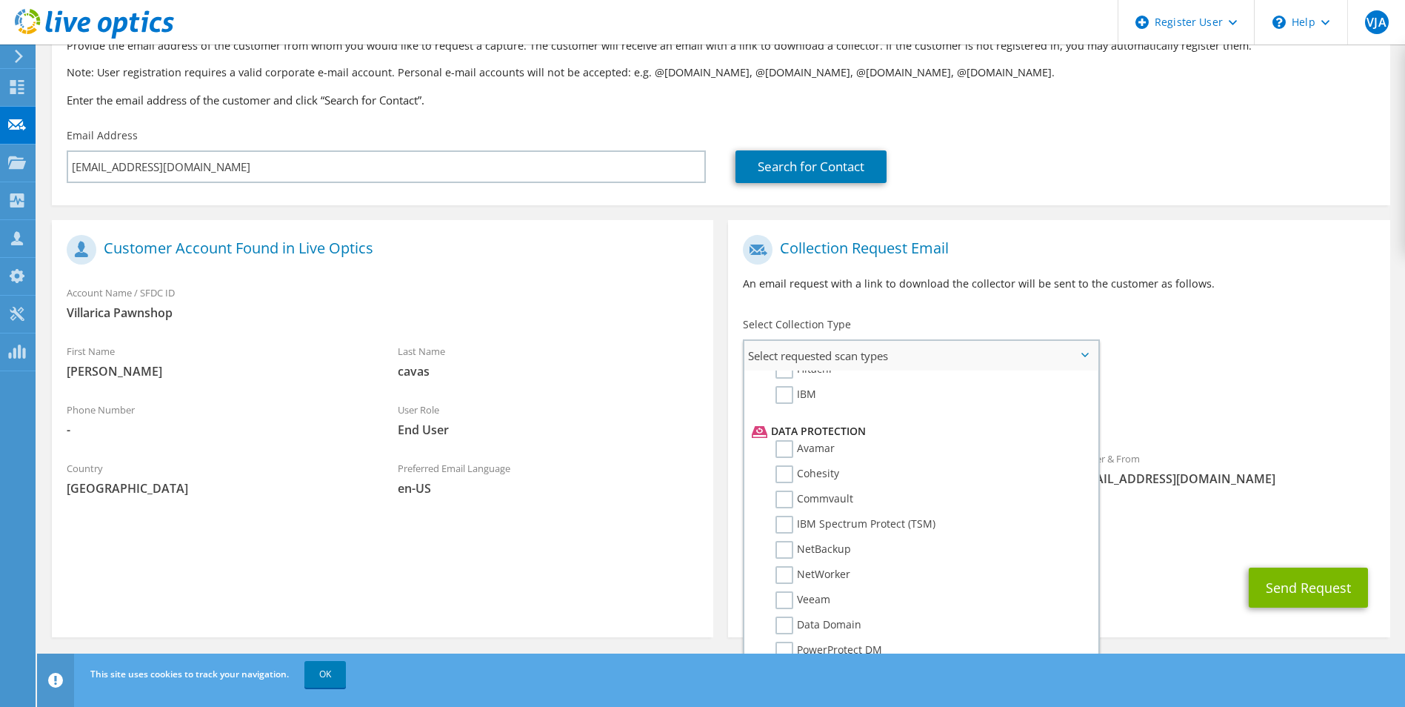
scroll to position [654, 0]
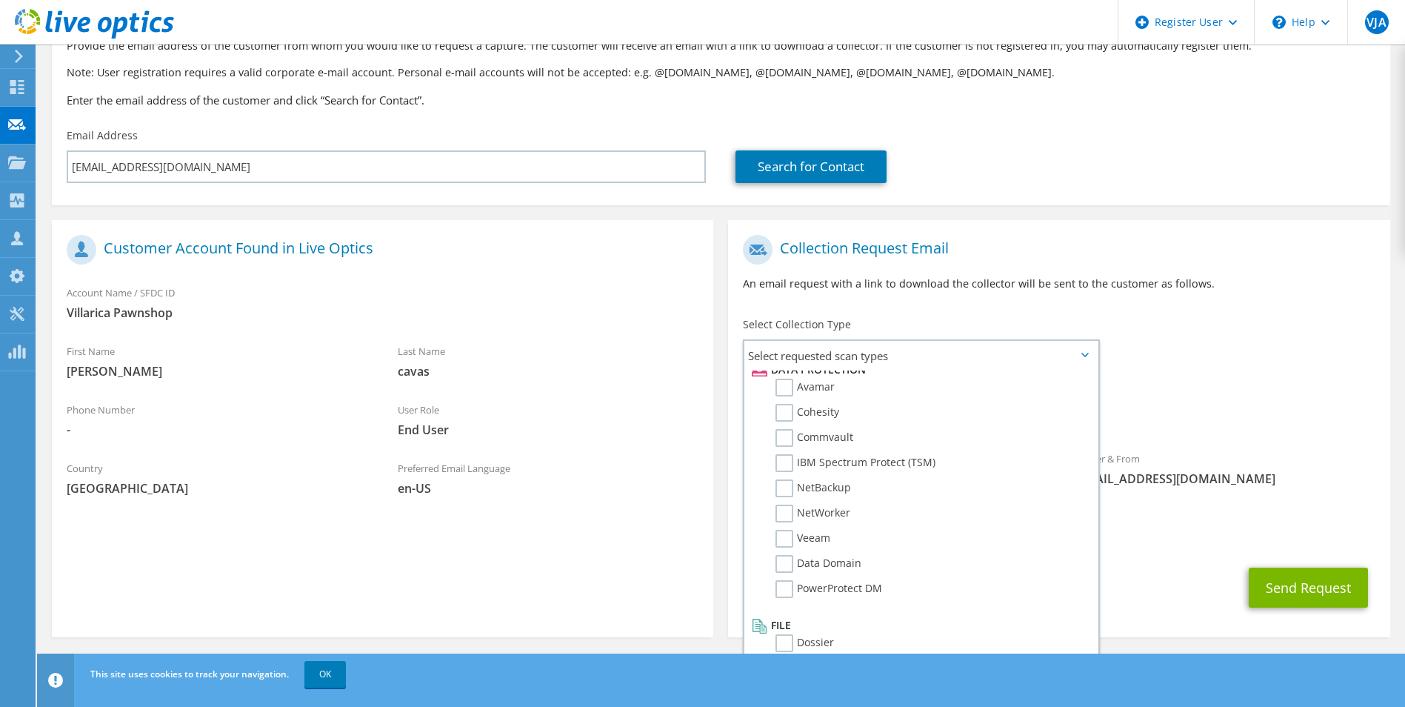
click at [1169, 556] on div "CC & Reply To VherJann.Alcantara@dell.com" at bounding box center [1058, 530] width 661 height 59
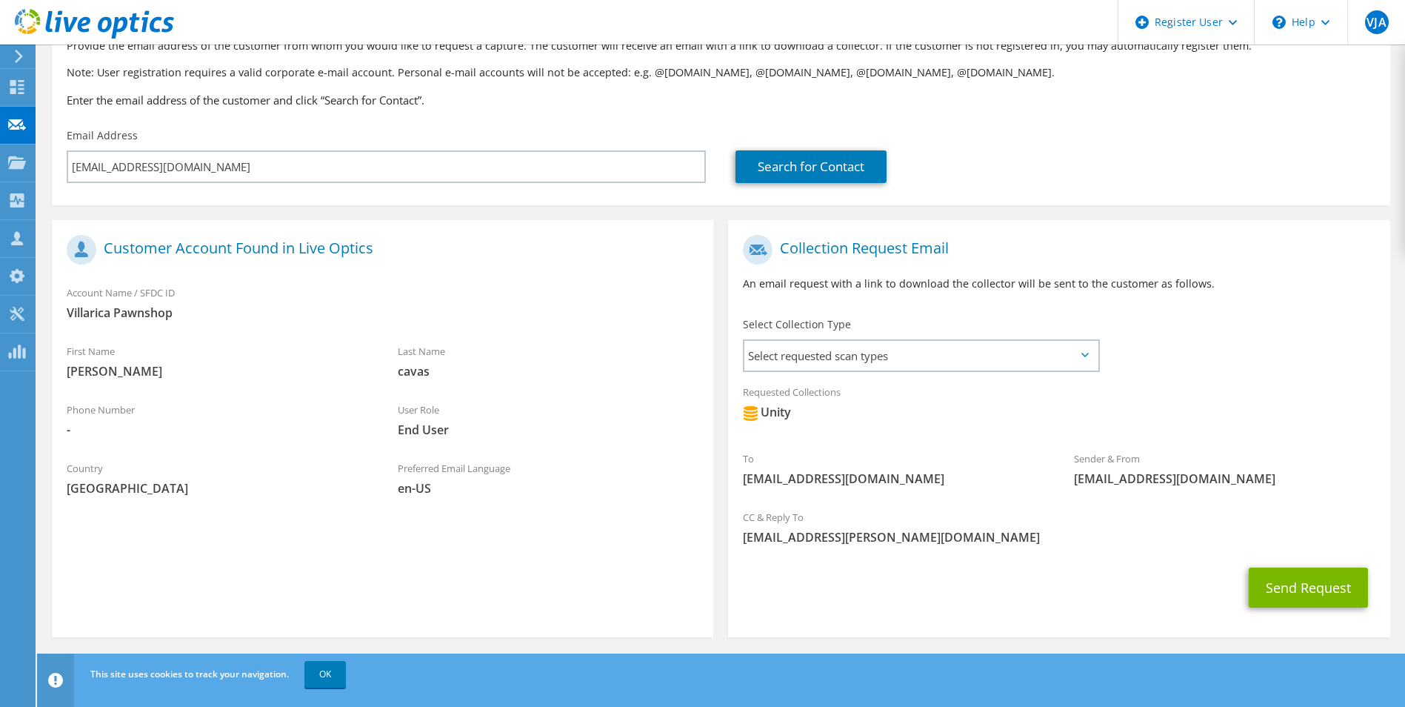
scroll to position [108, 0]
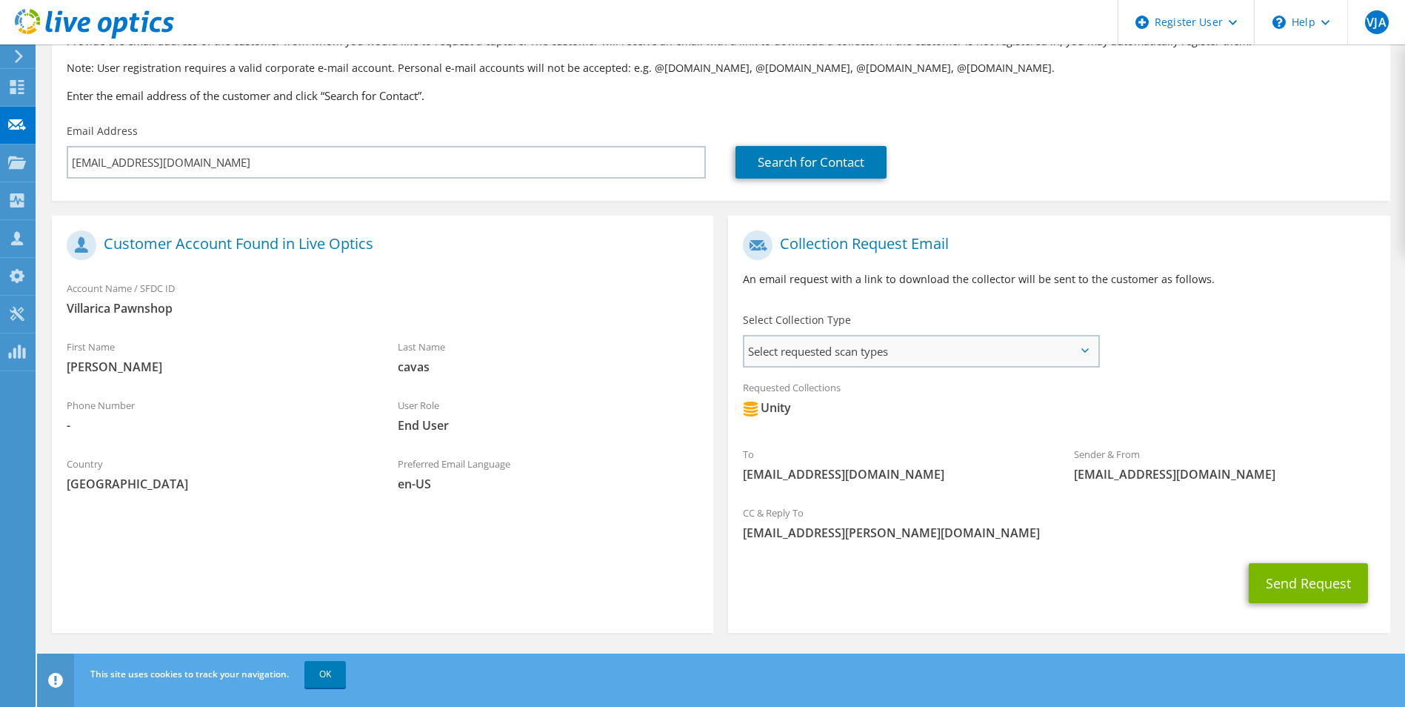
click at [1042, 347] on span "Select requested scan types" at bounding box center [920, 351] width 353 height 30
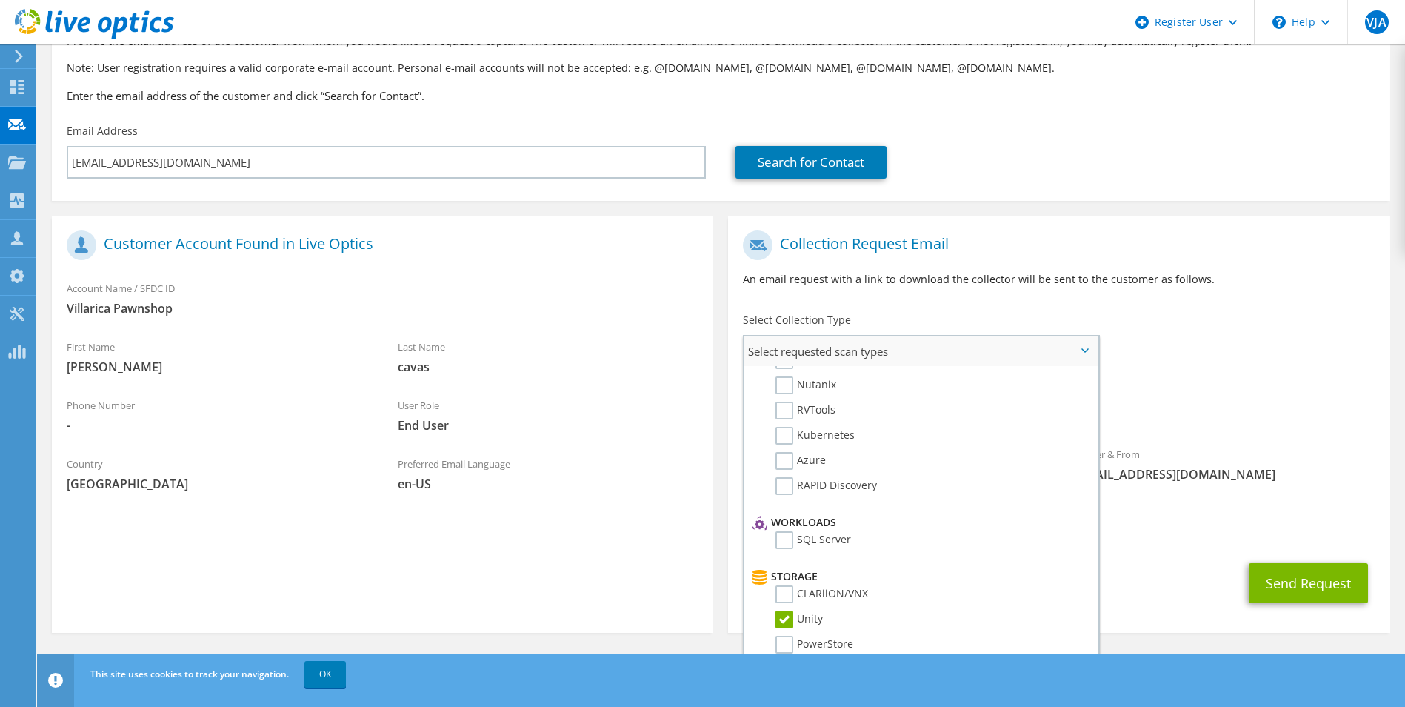
scroll to position [0, 0]
drag, startPoint x: 778, startPoint y: 375, endPoint x: 913, endPoint y: 380, distance: 135.6
click at [913, 380] on li "Server Virtualization" at bounding box center [918, 379] width 341 height 18
drag, startPoint x: 913, startPoint y: 380, endPoint x: 774, endPoint y: 379, distance: 139.2
click at [774, 379] on li "Server Virtualization" at bounding box center [918, 379] width 341 height 18
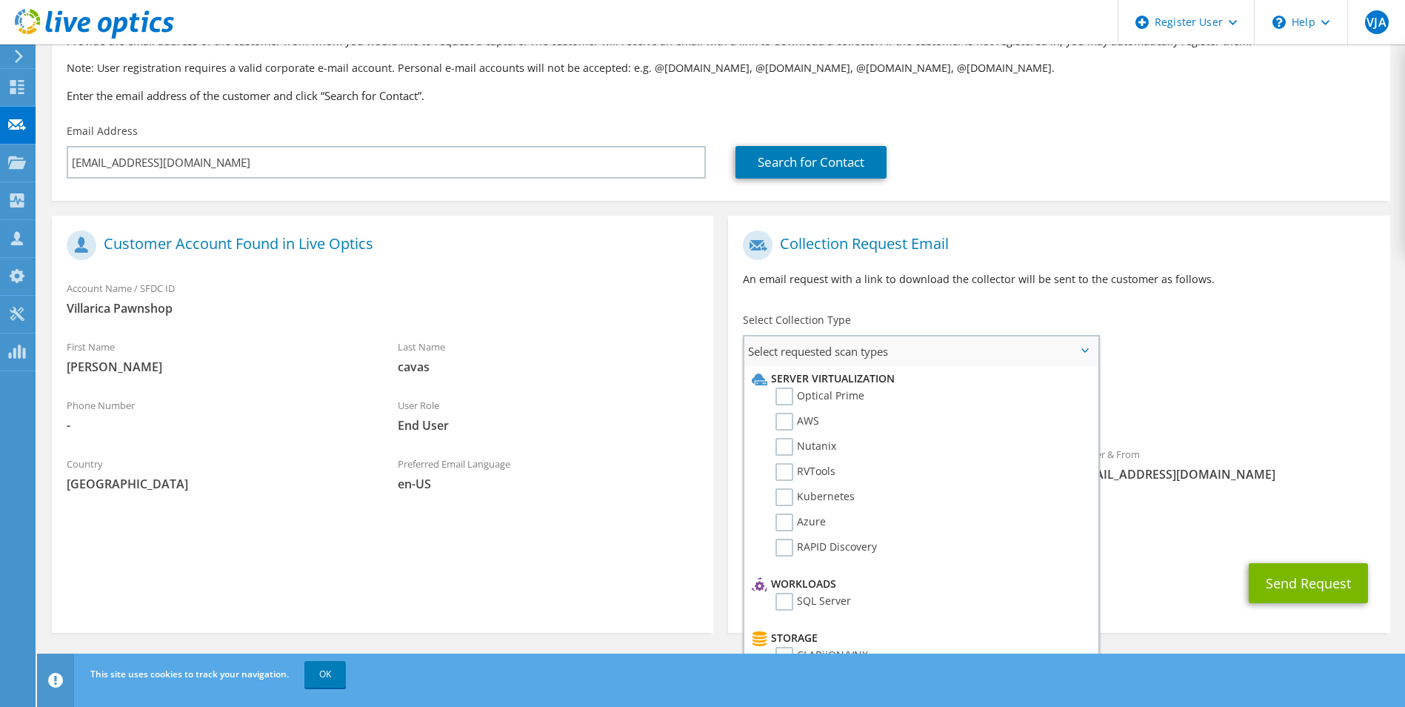
click at [775, 378] on li "Server Virtualization" at bounding box center [918, 379] width 341 height 18
click at [760, 529] on li "Azure" at bounding box center [918, 525] width 341 height 25
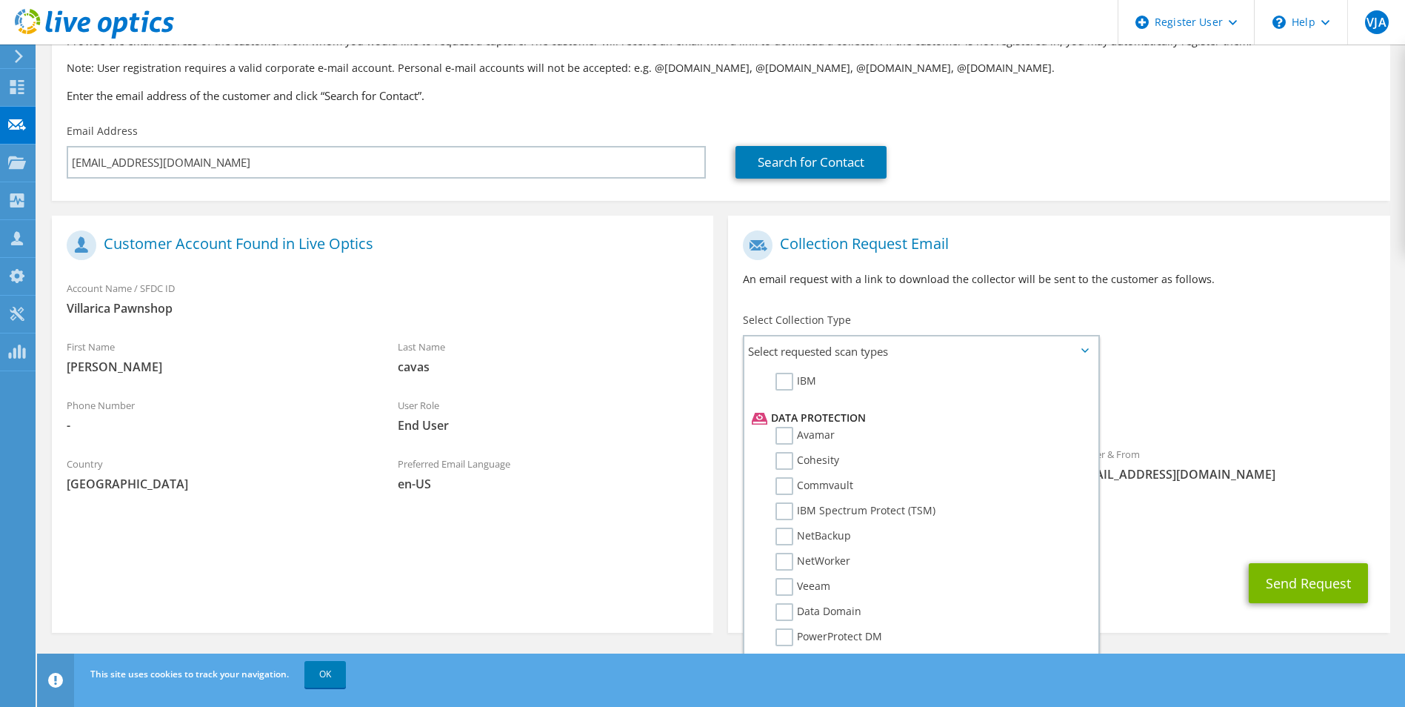
scroll to position [654, 0]
click at [1209, 530] on span "[EMAIL_ADDRESS][PERSON_NAME][DOMAIN_NAME]" at bounding box center [1059, 532] width 632 height 16
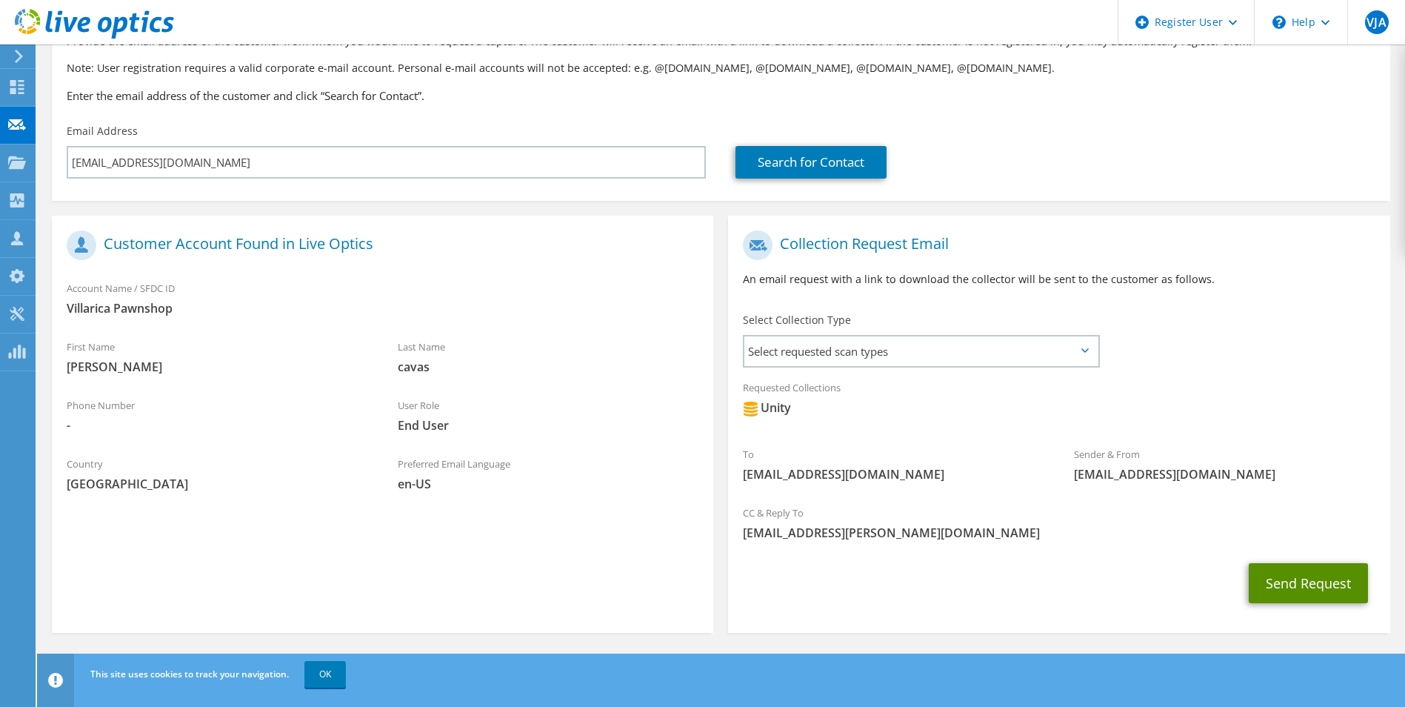
click at [1301, 591] on button "Send Request" at bounding box center [1308, 583] width 119 height 40
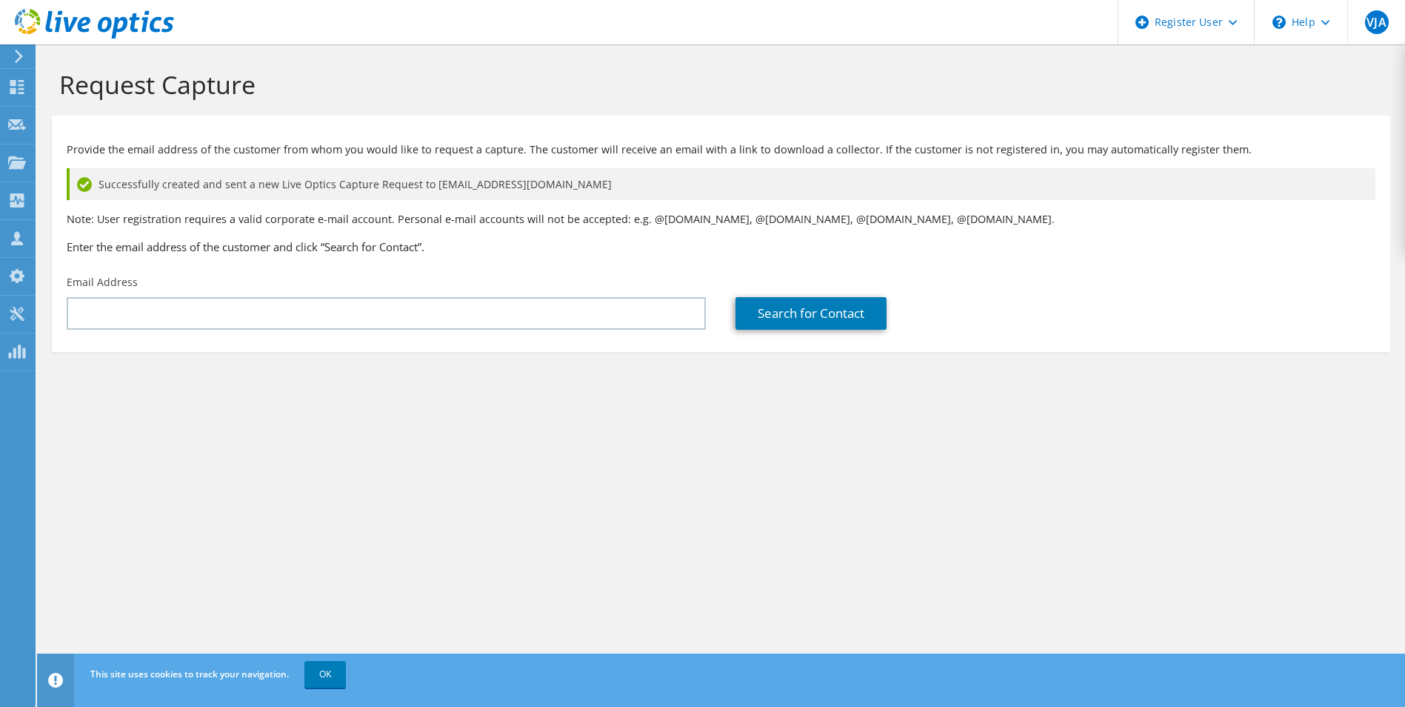
click at [605, 524] on div "Request Capture Provide the email address of the customer from whom you would l…" at bounding box center [721, 375] width 1368 height 662
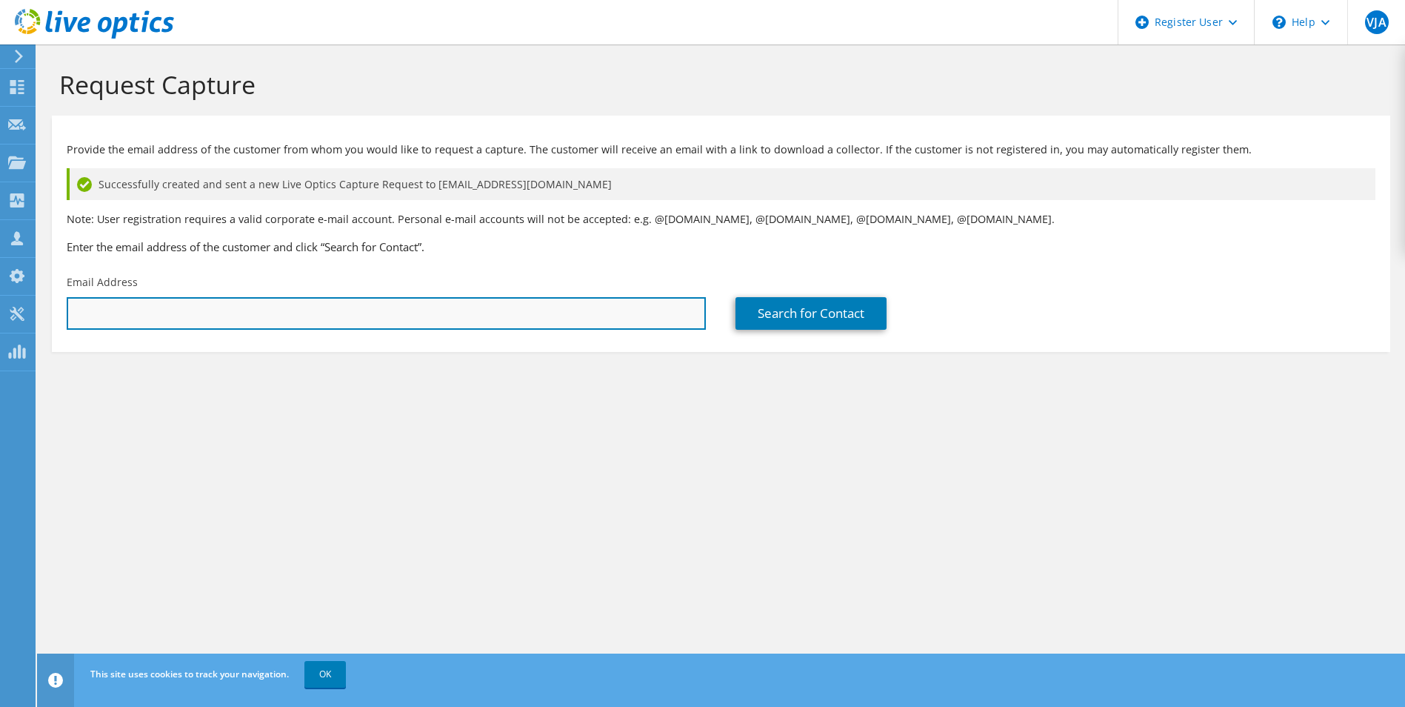
click at [495, 307] on input "text" at bounding box center [386, 313] width 639 height 33
type input "[EMAIL_ADDRESS][DOMAIN_NAME]"
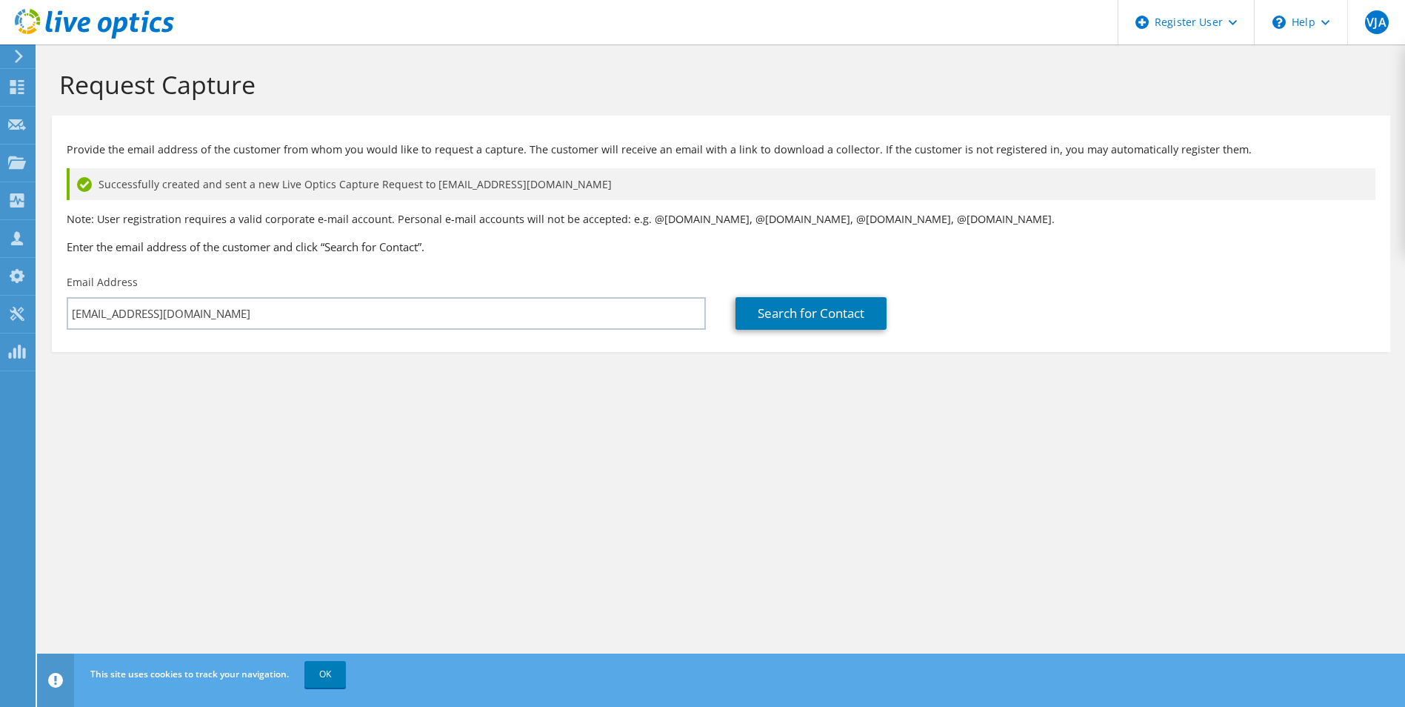
click at [780, 290] on div "Search for Contact" at bounding box center [1055, 302] width 669 height 70
click at [784, 298] on link "Search for Contact" at bounding box center [810, 313] width 151 height 33
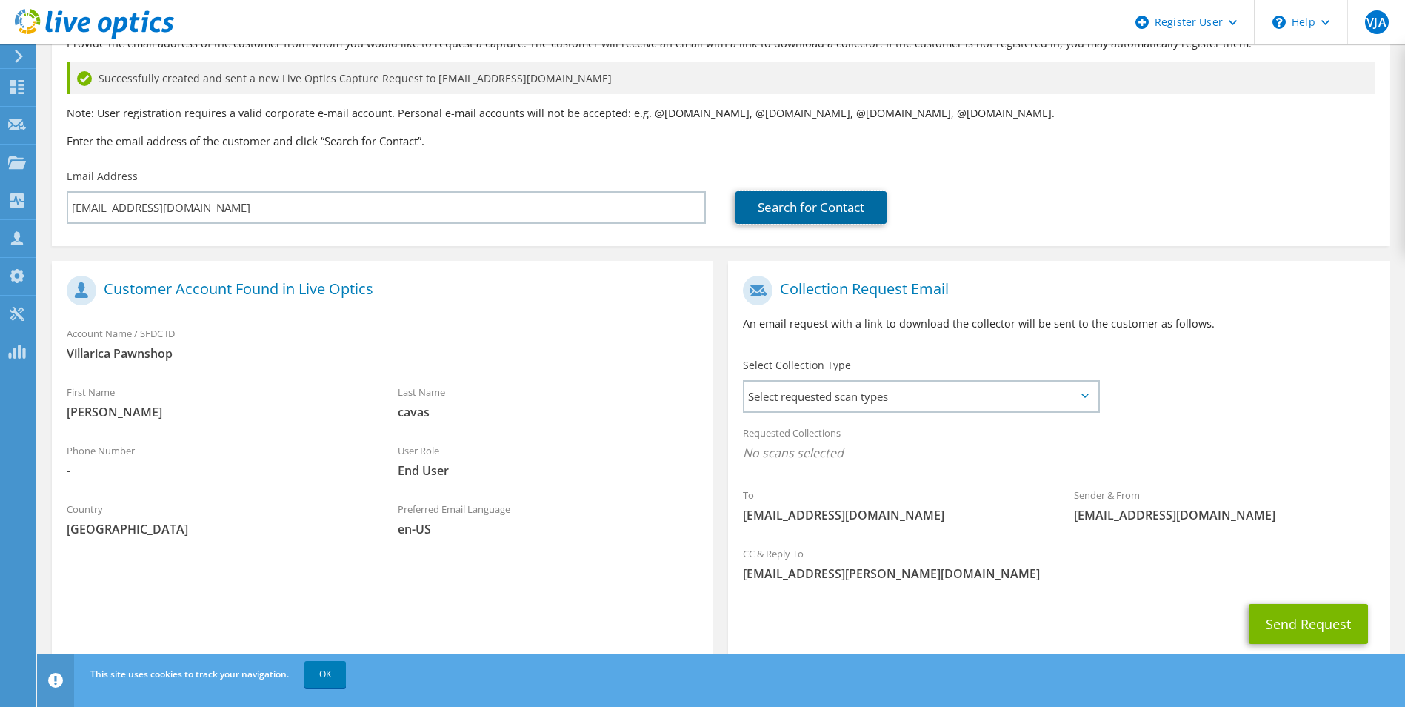
scroll to position [147, 0]
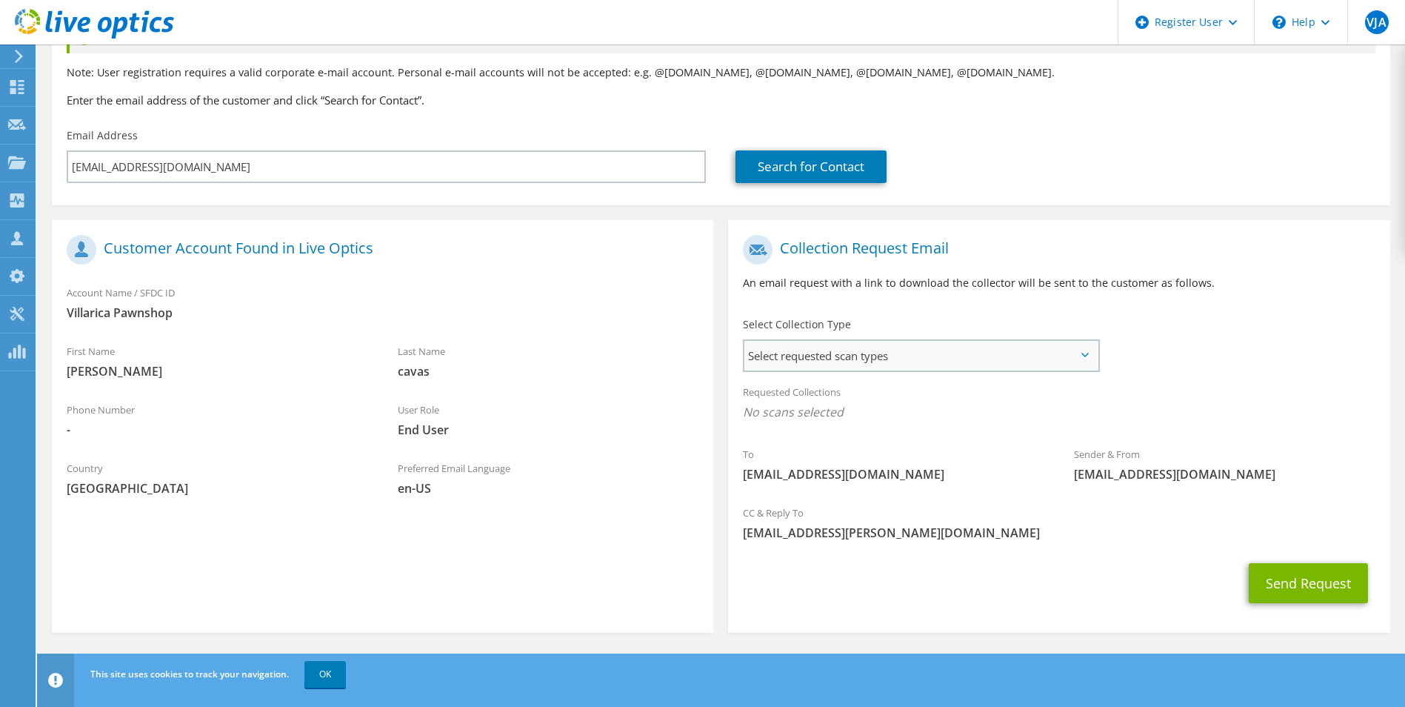
click at [873, 371] on div "Select Collection Type Select requested scan types Server Virtualization Optica…" at bounding box center [921, 343] width 386 height 67
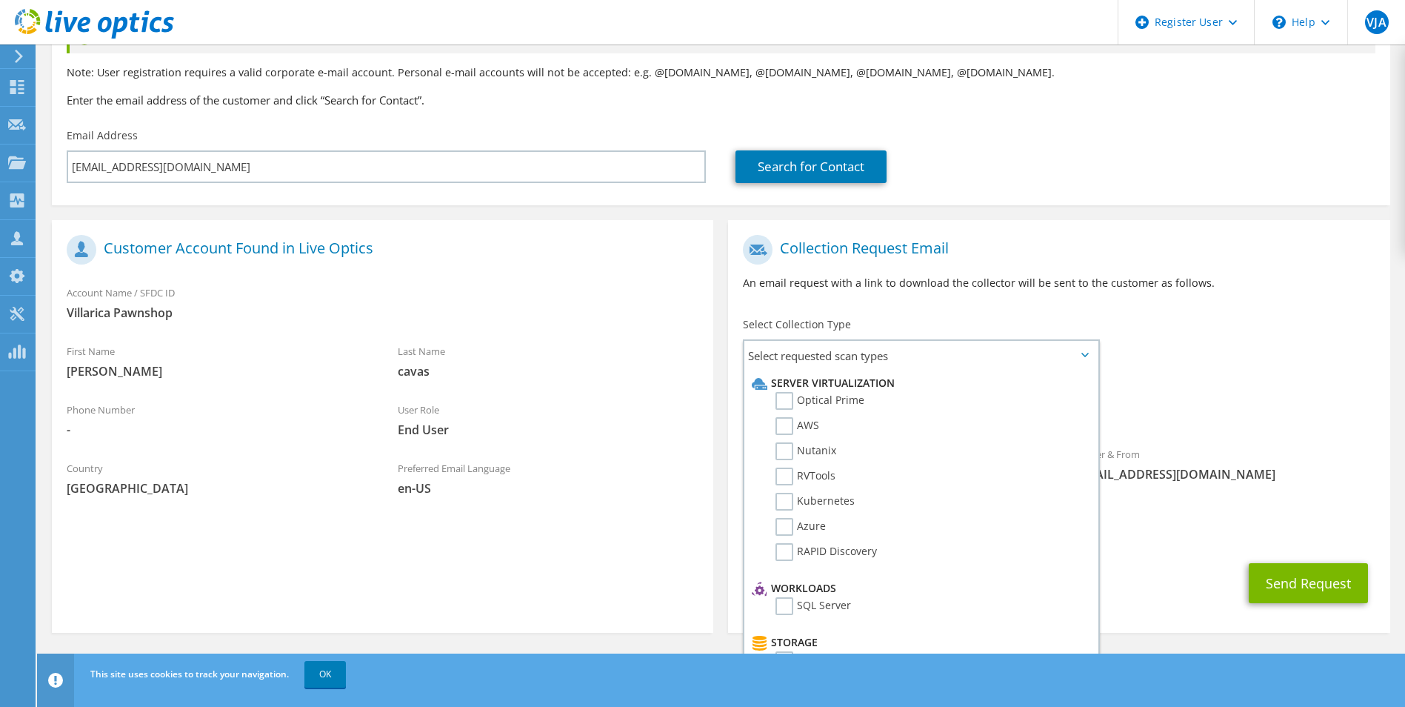
click at [1187, 358] on div "To grace.cavas@villaricapawnshop.com Sender & From liveoptics@liveoptics.com" at bounding box center [1058, 362] width 661 height 270
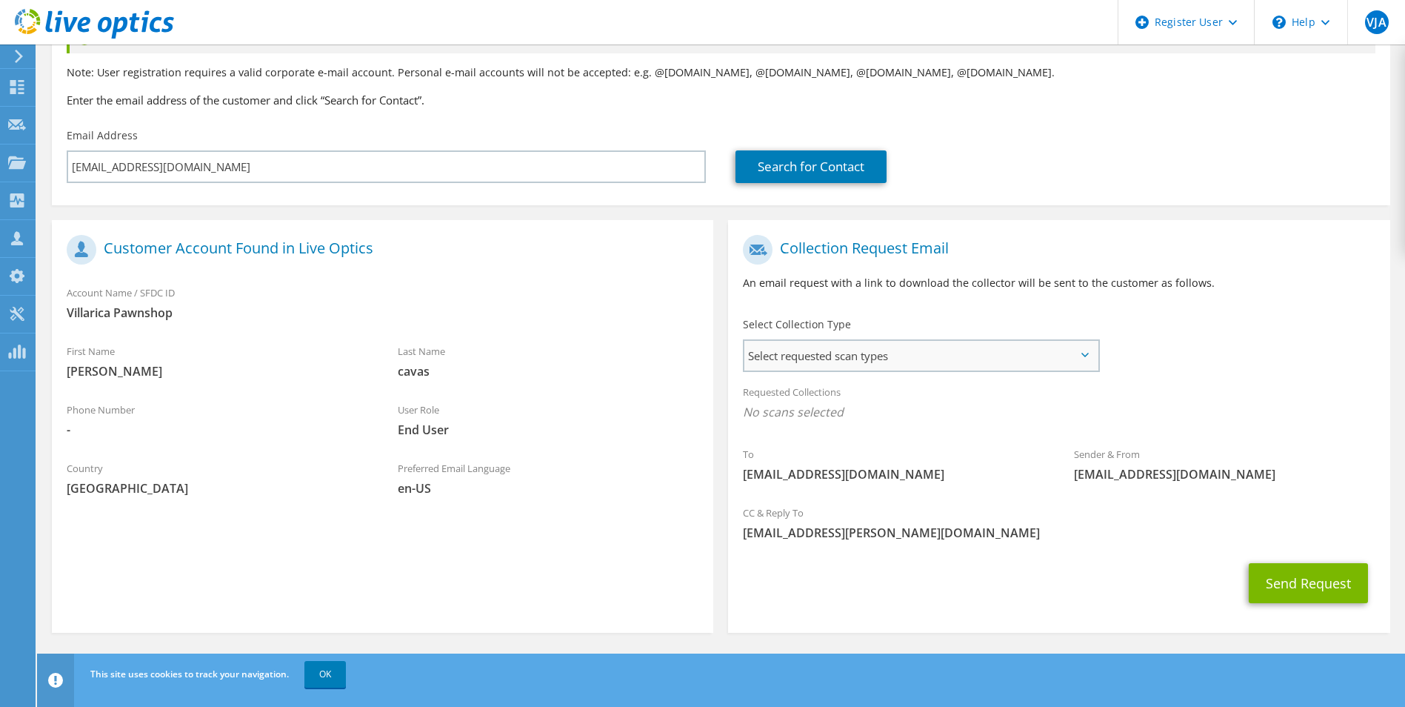
click at [901, 358] on span "Select requested scan types" at bounding box center [920, 356] width 353 height 30
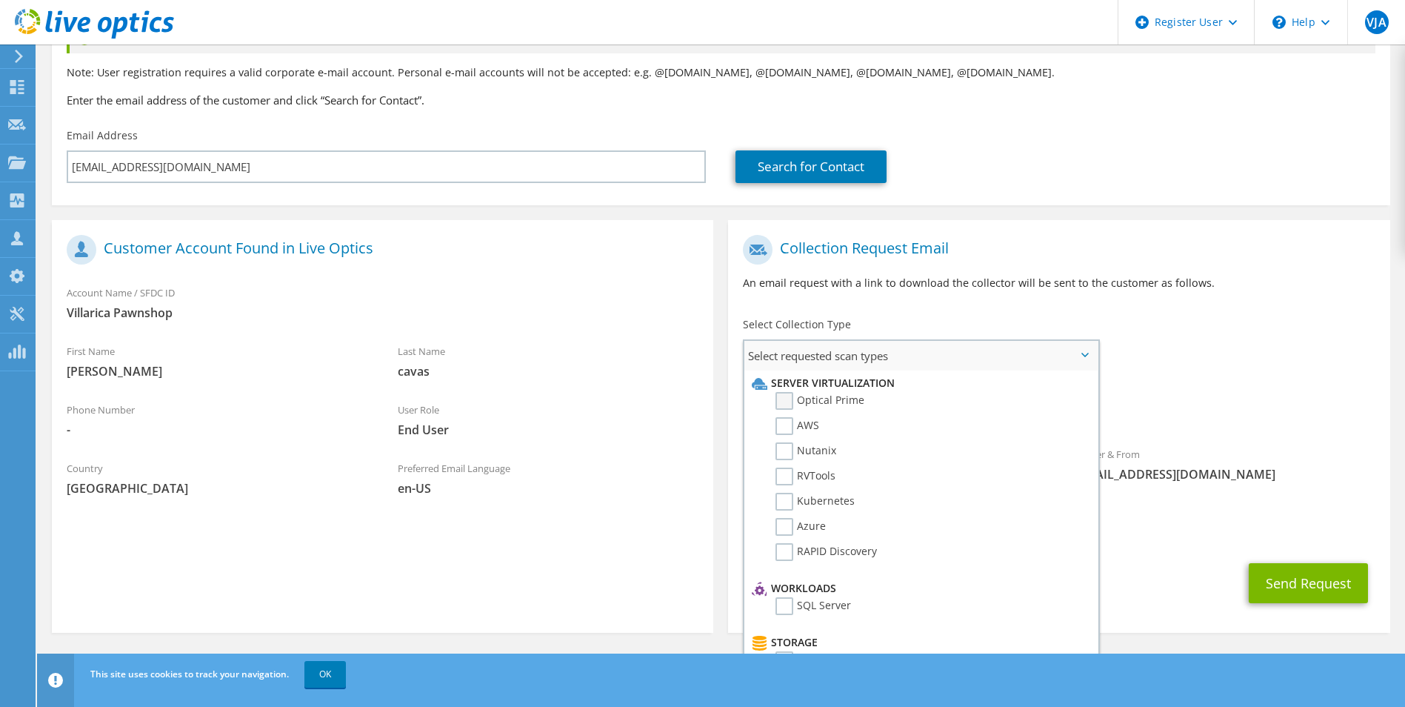
click at [848, 405] on label "Optical Prime" at bounding box center [819, 401] width 89 height 18
click at [0, 0] on input "Optical Prime" at bounding box center [0, 0] width 0 height 0
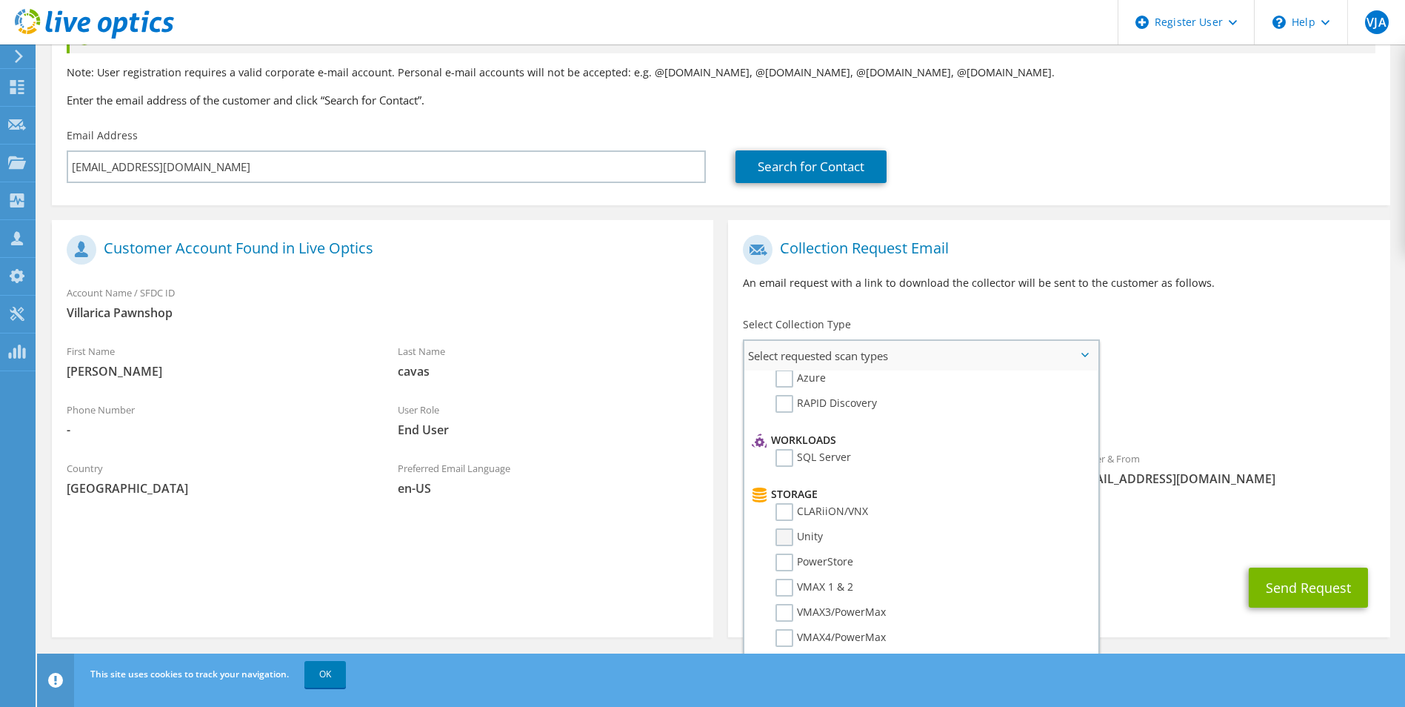
click at [806, 538] on label "Unity" at bounding box center [798, 537] width 47 height 18
click at [0, 0] on input "Unity" at bounding box center [0, 0] width 0 height 0
click at [827, 389] on label "Avamar" at bounding box center [804, 387] width 59 height 18
click at [0, 0] on input "Avamar" at bounding box center [0, 0] width 0 height 0
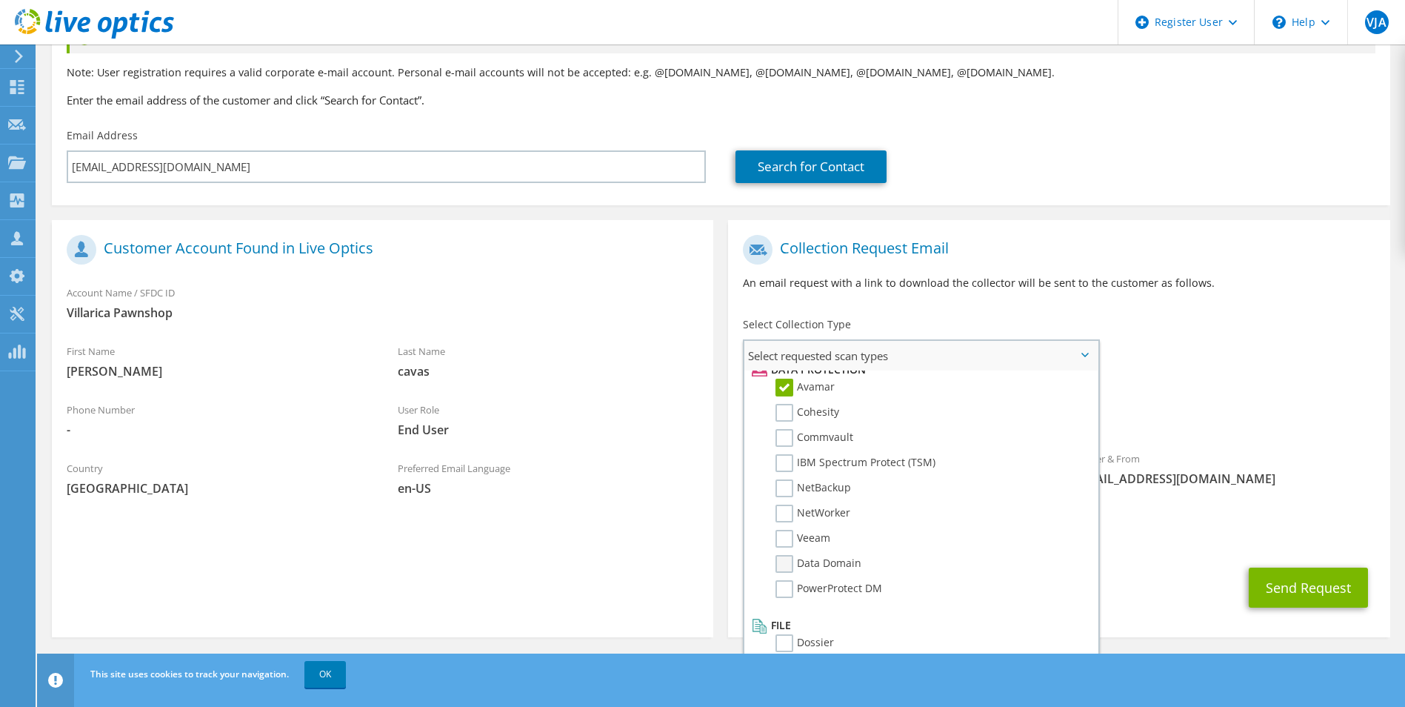
click at [838, 557] on label "Data Domain" at bounding box center [818, 564] width 86 height 18
click at [0, 0] on input "Data Domain" at bounding box center [0, 0] width 0 height 0
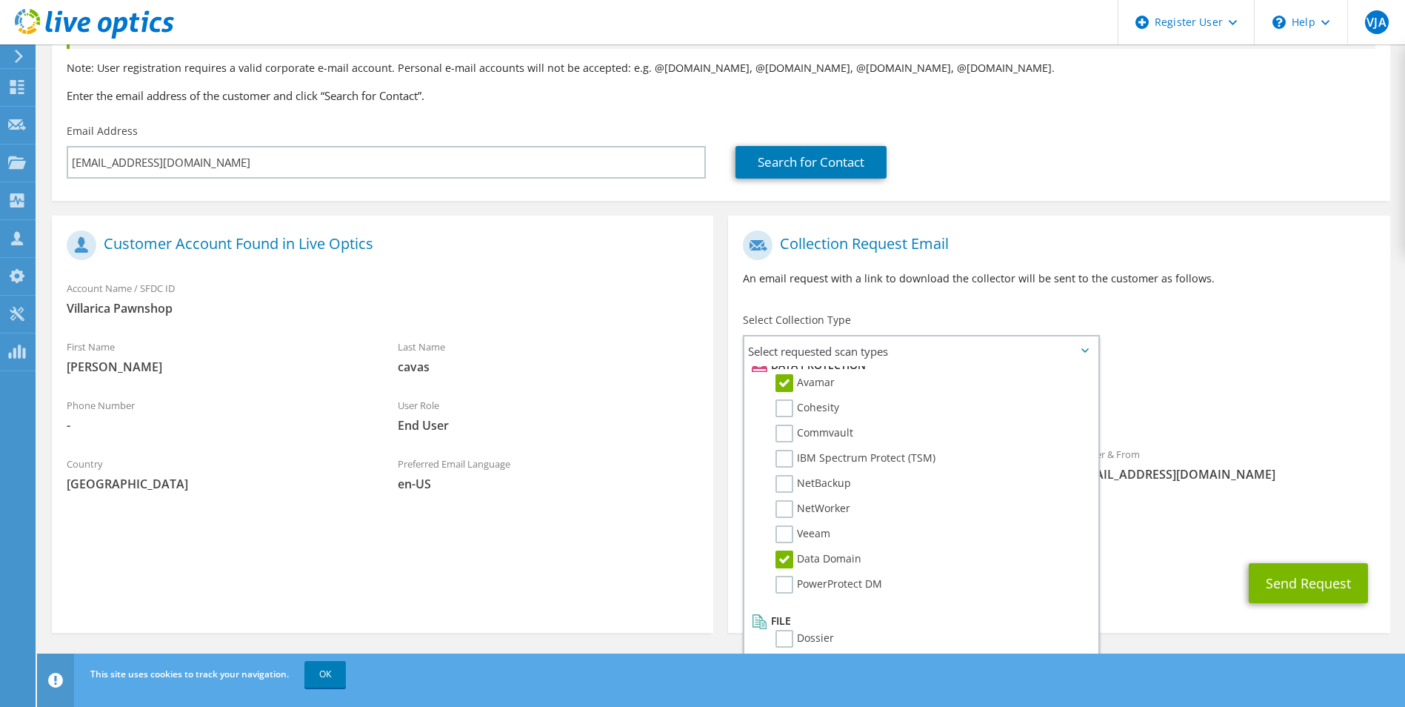
click at [1232, 344] on div "To grace.cavas@villaricapawnshop.com Sender & From liveoptics@liveoptics.com" at bounding box center [1058, 360] width 661 height 274
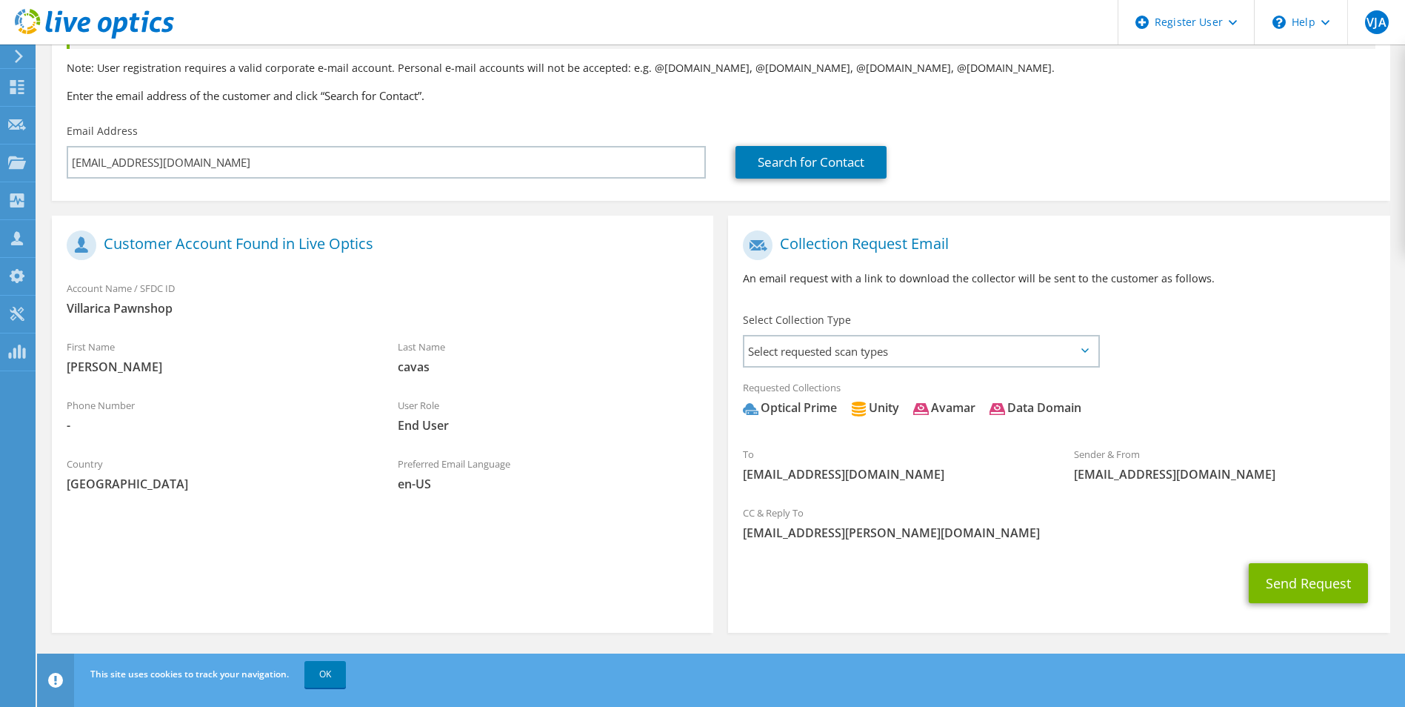
drag, startPoint x: 750, startPoint y: 413, endPoint x: 1273, endPoint y: 423, distance: 523.7
click at [1273, 423] on span "Optical Prime Unity Avamar Data Domain" at bounding box center [1059, 411] width 632 height 24
drag, startPoint x: 1273, startPoint y: 423, endPoint x: 1178, endPoint y: 415, distance: 95.2
click at [1178, 415] on span "Optical Prime Unity Avamar Data Domain" at bounding box center [1059, 411] width 632 height 24
click at [42, 159] on div "Projects" at bounding box center [70, 162] width 71 height 37
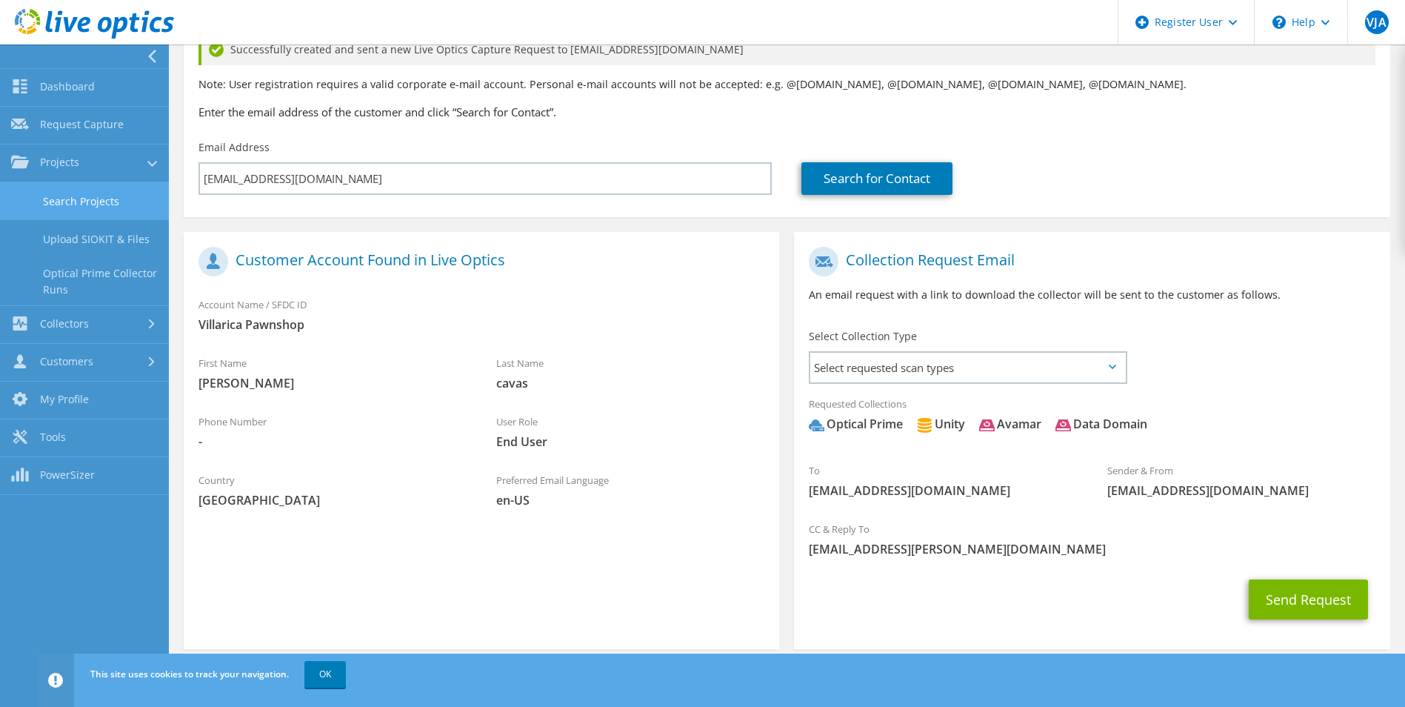
click at [69, 193] on link "Search Projects" at bounding box center [84, 201] width 169 height 38
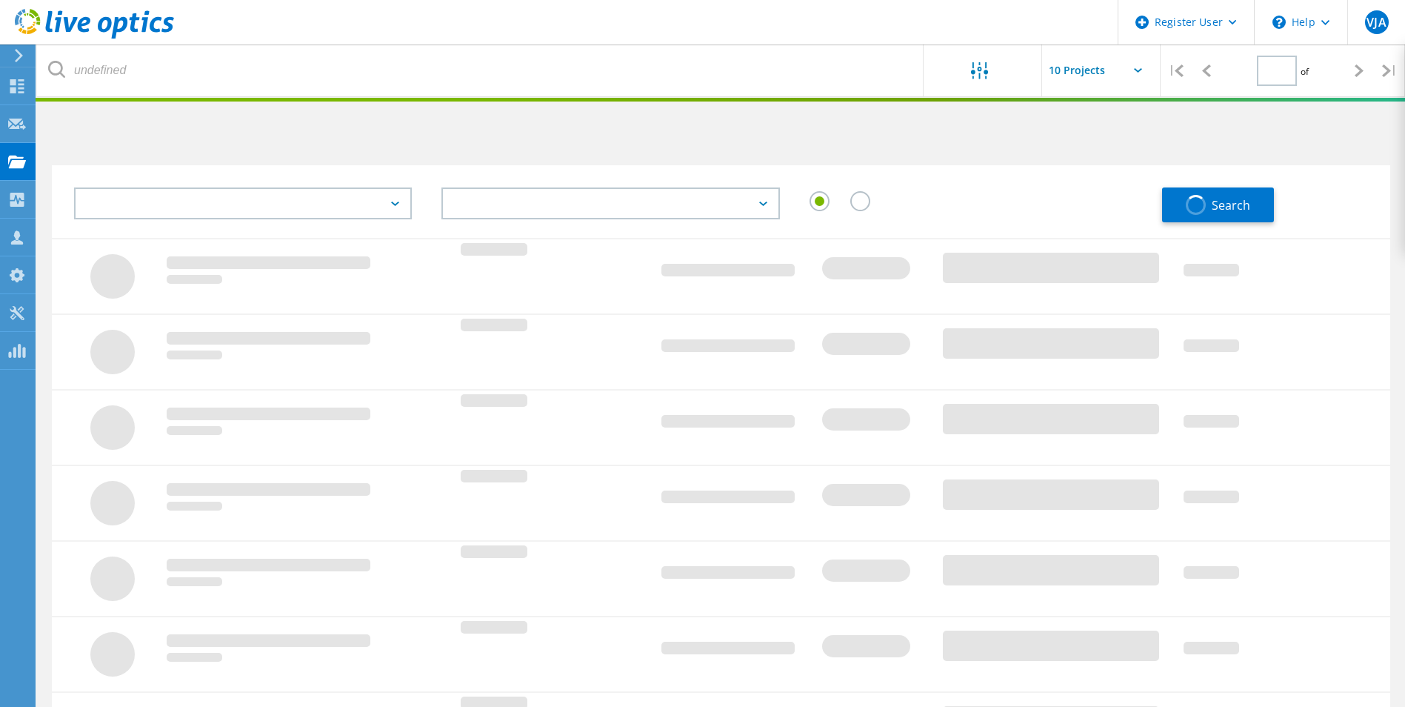
type input "1"
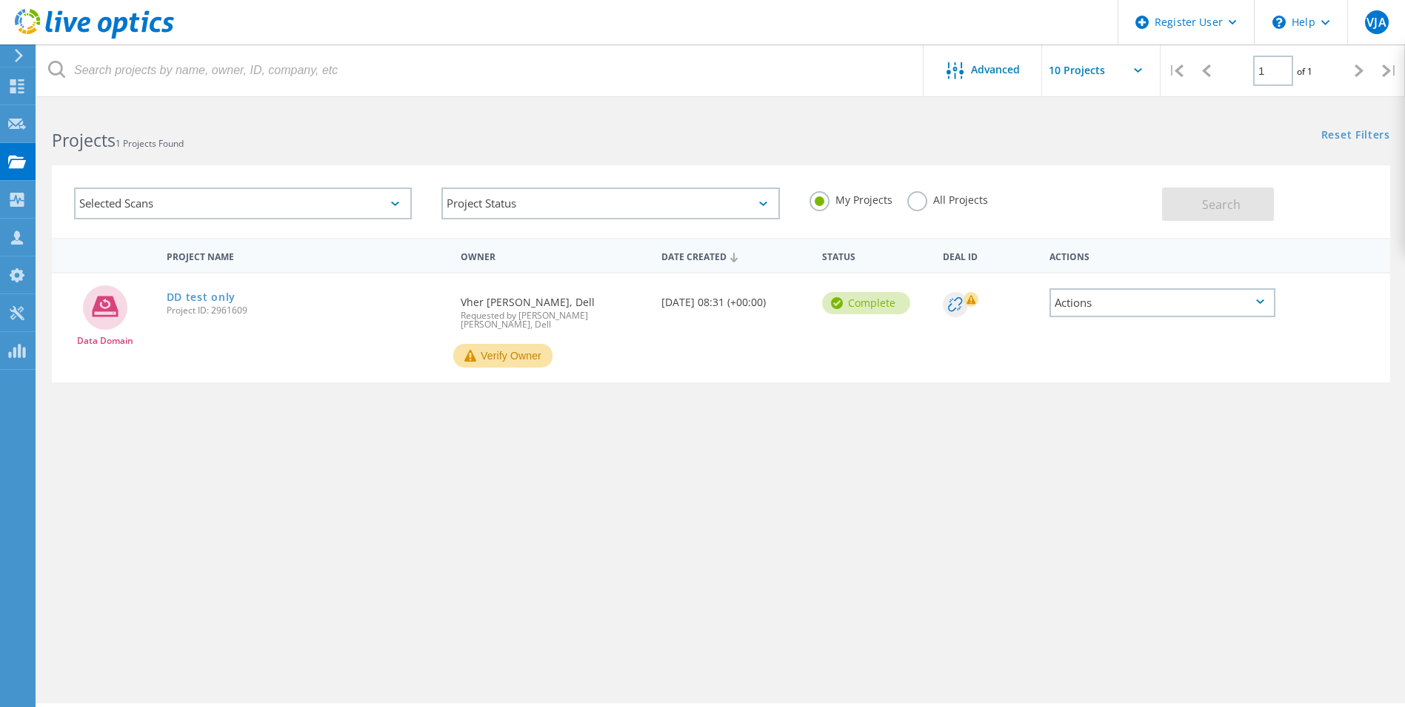
click at [176, 201] on div "Selected Scans" at bounding box center [243, 203] width 338 height 32
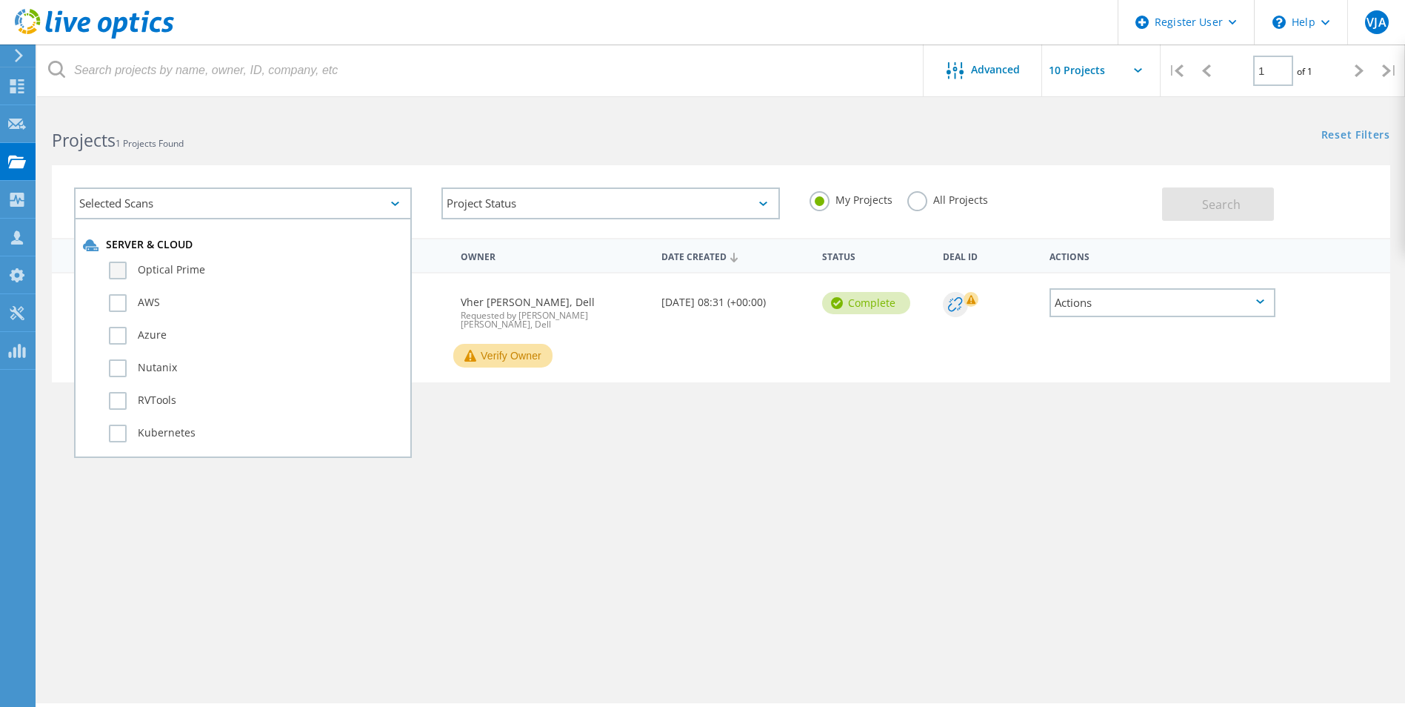
click at [172, 271] on label "Optical Prime" at bounding box center [256, 270] width 294 height 18
click at [0, 0] on input "Optical Prime" at bounding box center [0, 0] width 0 height 0
click at [1221, 208] on span "Search" at bounding box center [1221, 204] width 39 height 16
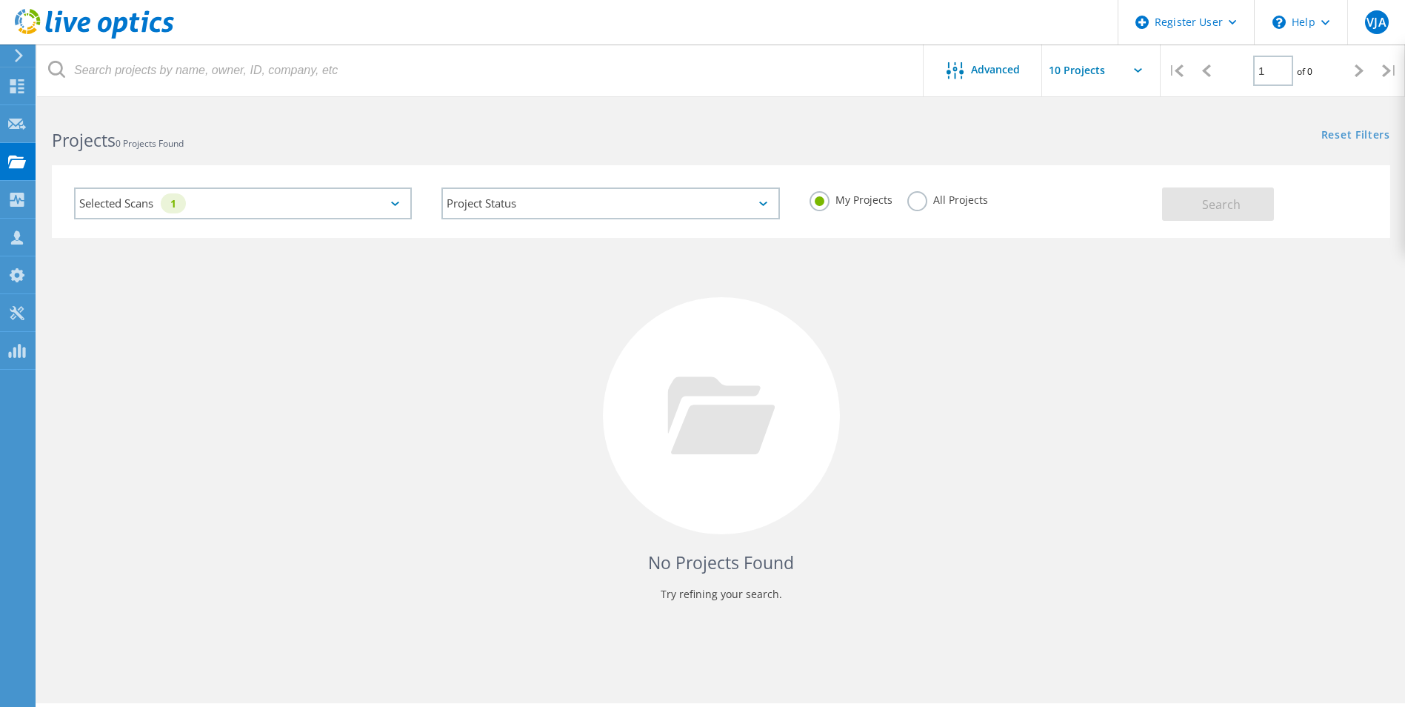
click at [929, 199] on label "All Projects" at bounding box center [947, 198] width 81 height 14
click at [0, 0] on input "All Projects" at bounding box center [0, 0] width 0 height 0
click at [1287, 204] on div "Search" at bounding box center [1272, 197] width 221 height 48
click at [1261, 204] on button "Search" at bounding box center [1218, 203] width 112 height 33
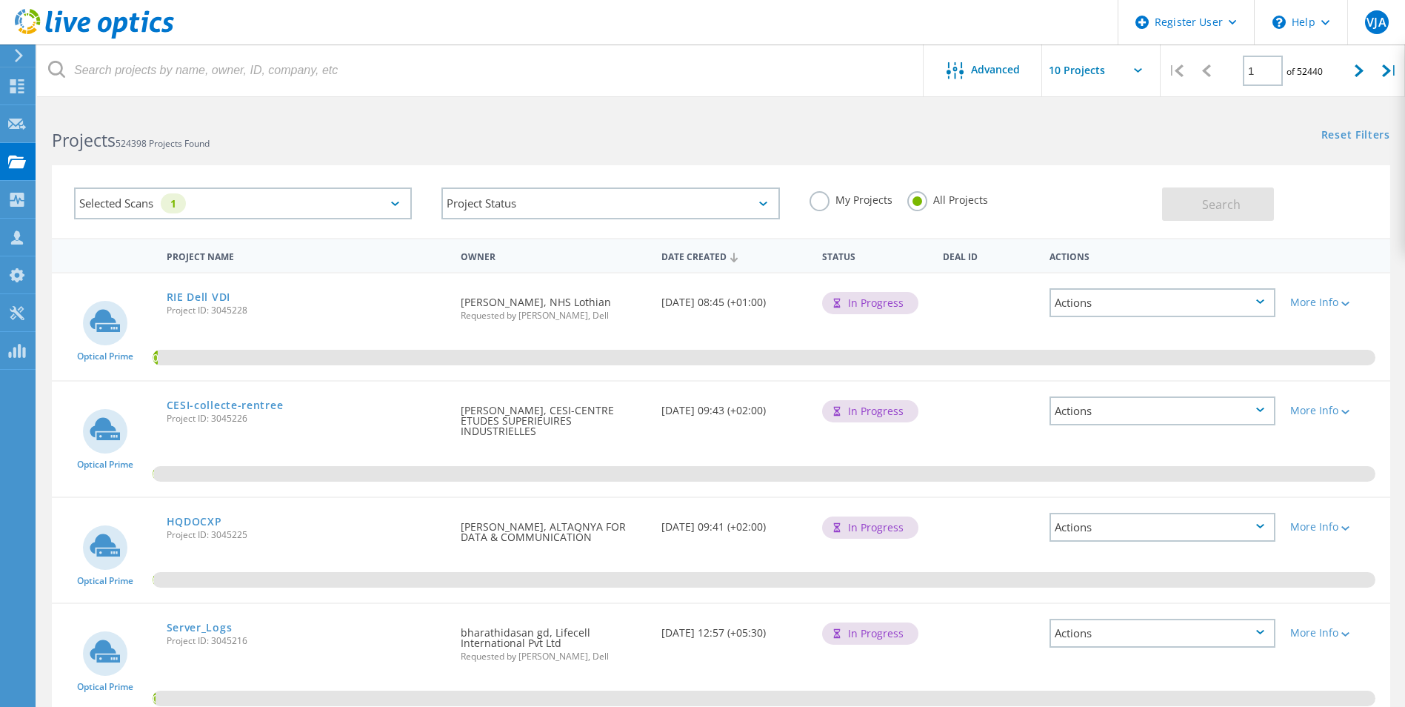
click at [849, 253] on div "Status" at bounding box center [875, 254] width 121 height 27
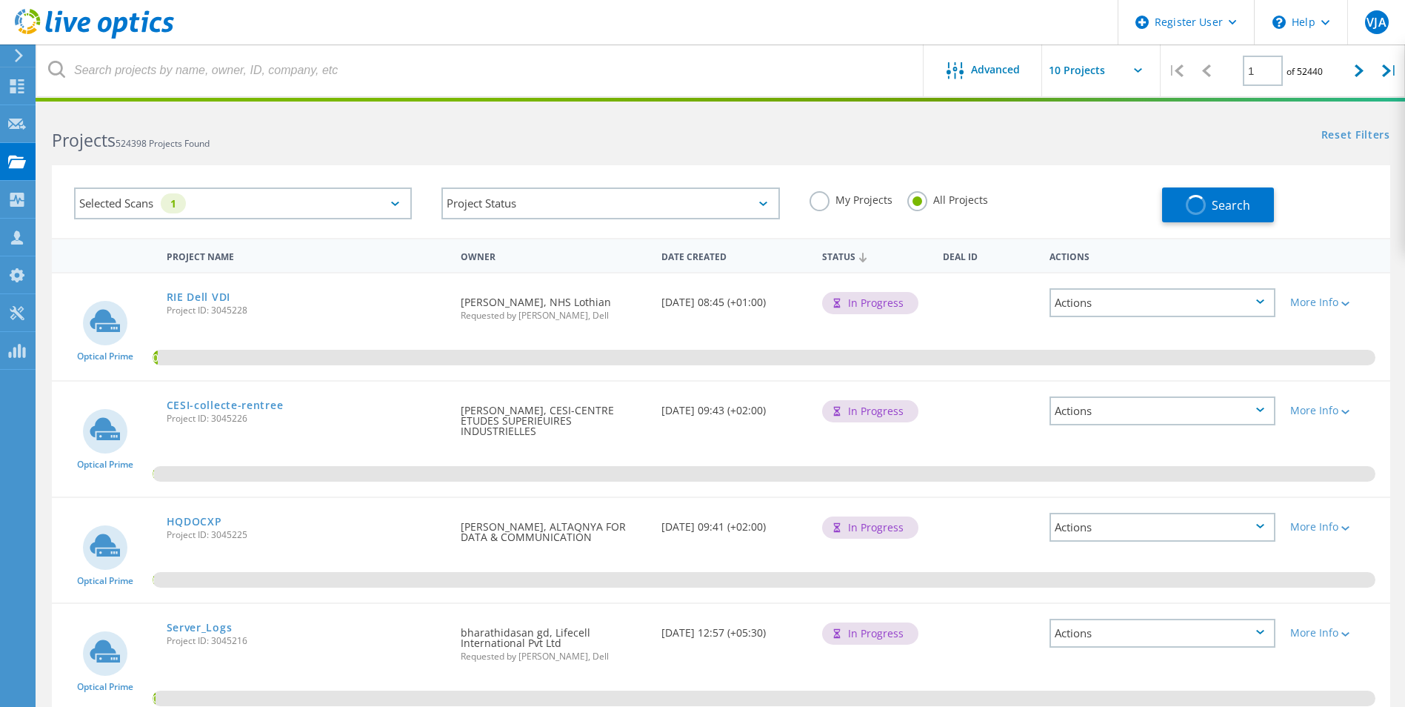
click at [862, 256] on icon at bounding box center [862, 258] width 7 height 10
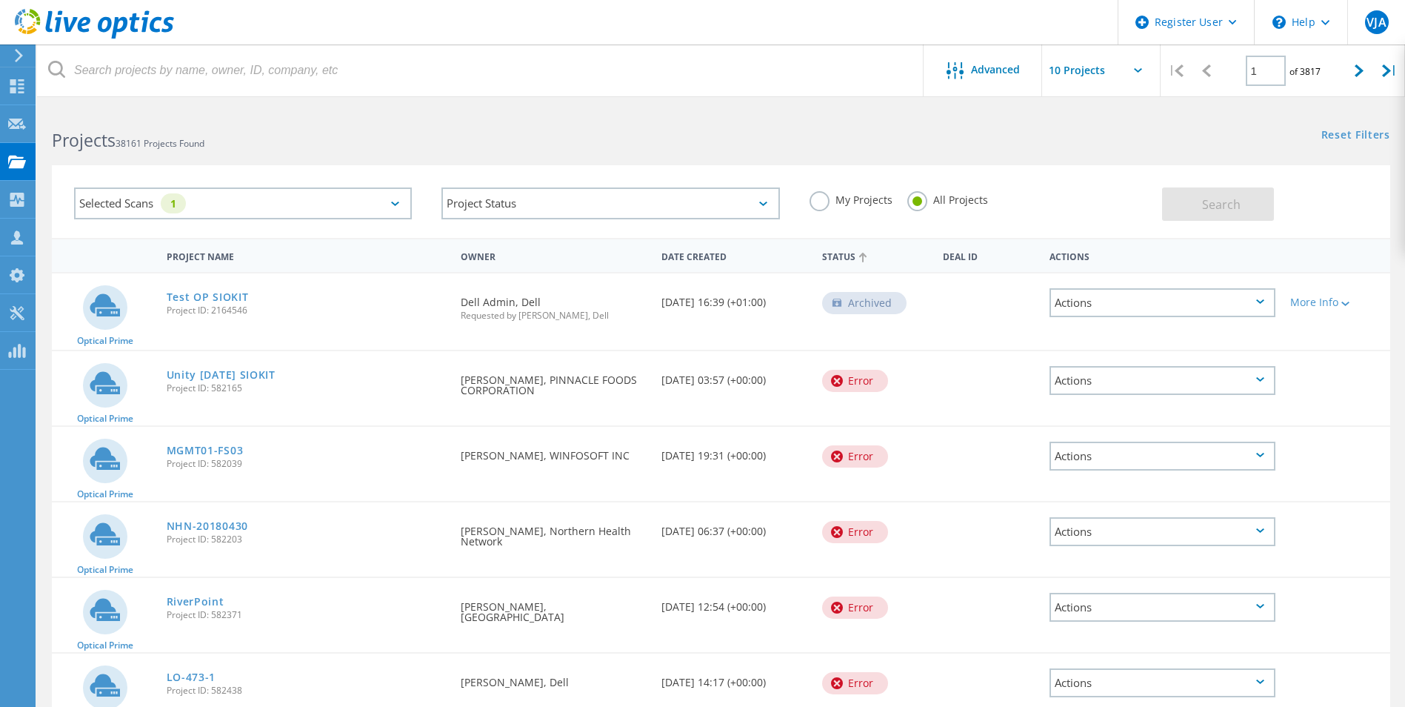
click at [671, 187] on div "Project Status In Progress Complete Published Anonymous Archived Error" at bounding box center [610, 203] width 367 height 61
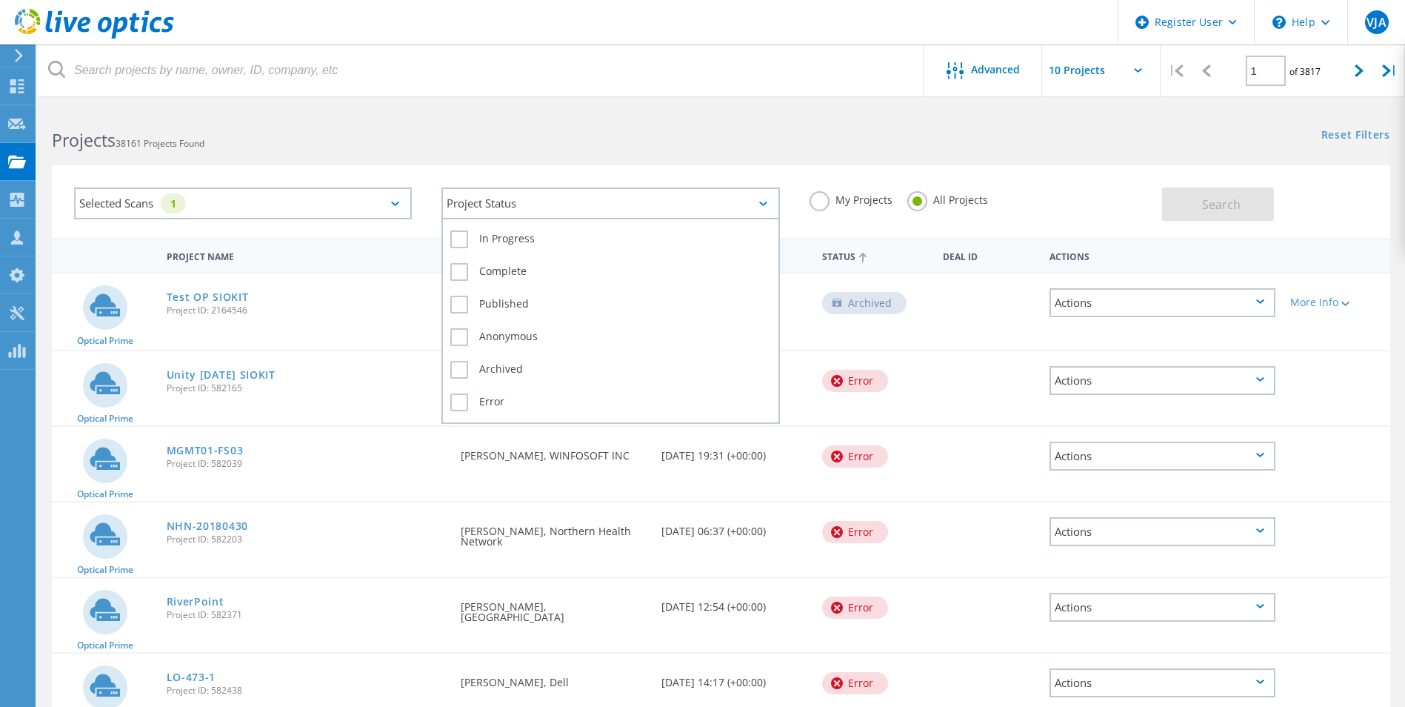
click at [674, 196] on div "Project Status" at bounding box center [610, 203] width 338 height 32
click at [516, 270] on label "Complete" at bounding box center [610, 272] width 320 height 18
click at [0, 0] on input "Complete" at bounding box center [0, 0] width 0 height 0
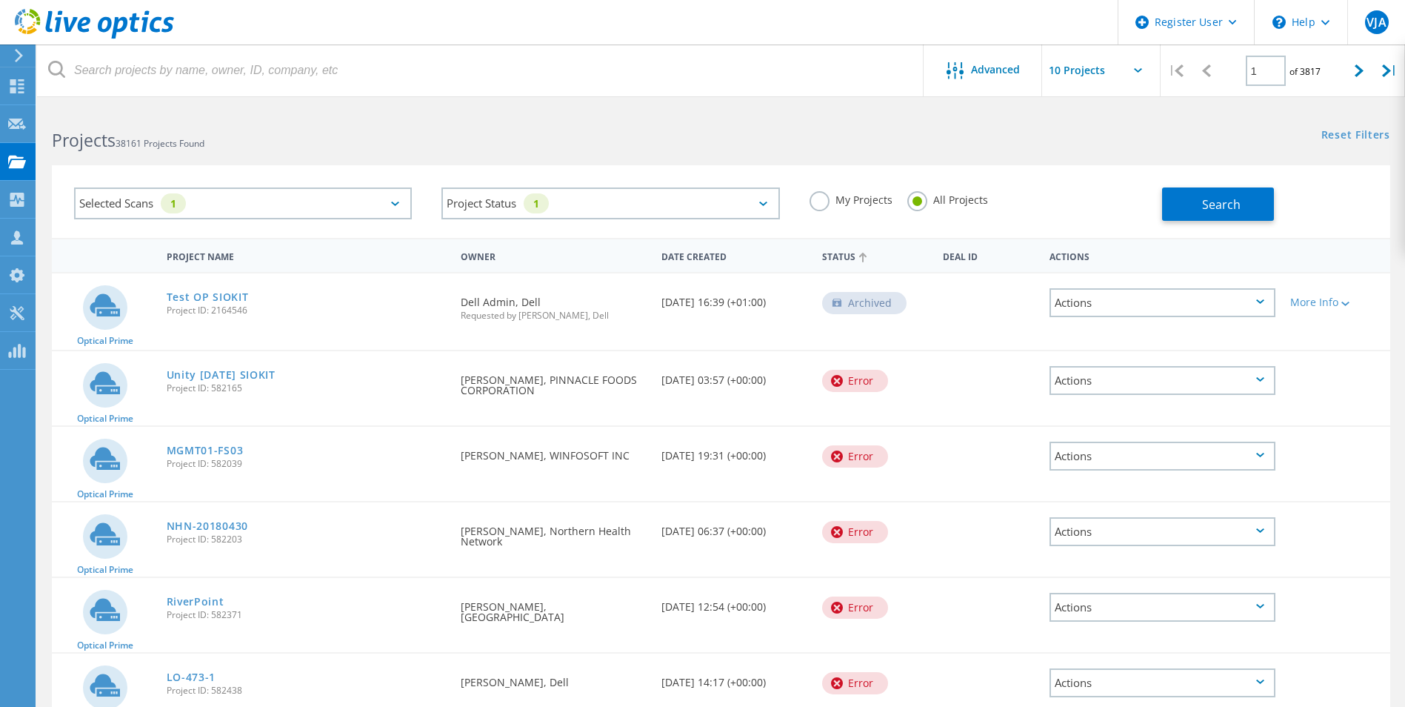
click at [1109, 168] on div "Selected Scans 1 Project Status 1 In Progress Complete Published Anonymous Arch…" at bounding box center [721, 201] width 1338 height 73
click at [1182, 208] on button "Search" at bounding box center [1218, 203] width 112 height 33
